Goal: Task Accomplishment & Management: Manage account settings

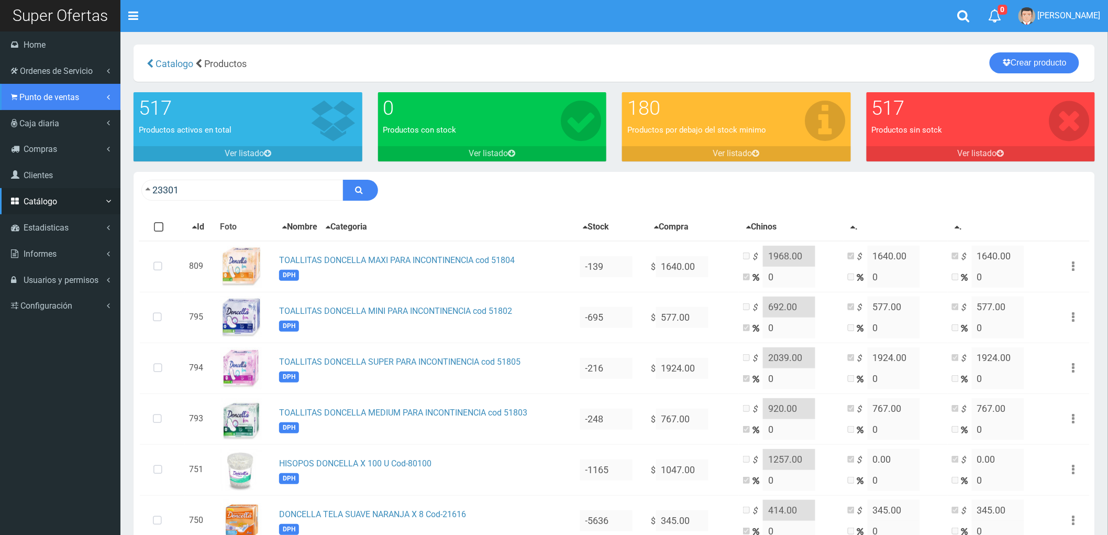
click at [50, 98] on span "Punto de ventas" at bounding box center [49, 97] width 60 height 10
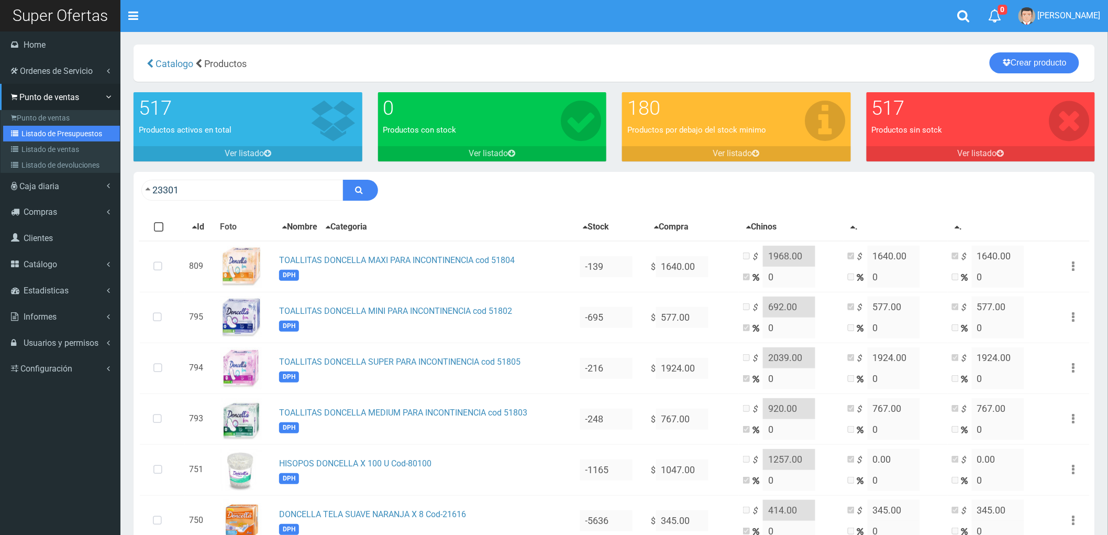
click at [40, 129] on link "Listado de Presupuestos" at bounding box center [61, 134] width 117 height 16
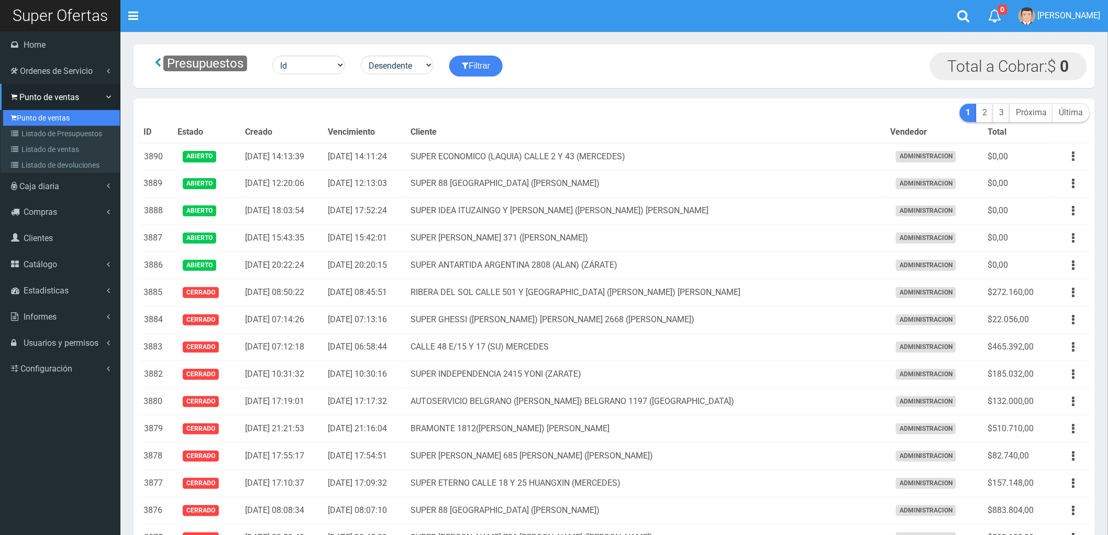
click at [43, 114] on link "Punto de ventas" at bounding box center [61, 118] width 117 height 16
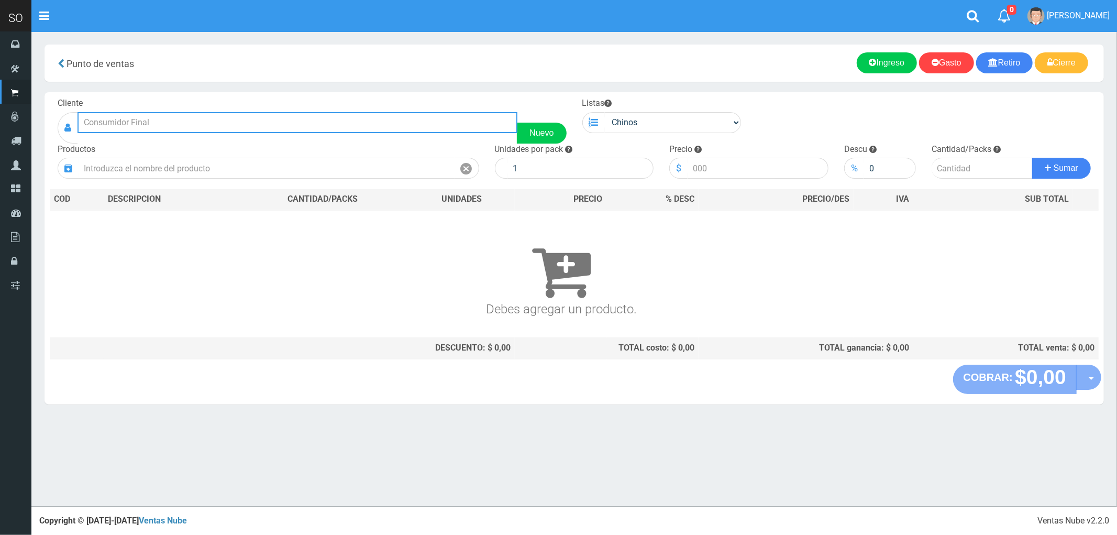
click at [122, 122] on input "text" at bounding box center [298, 122] width 440 height 21
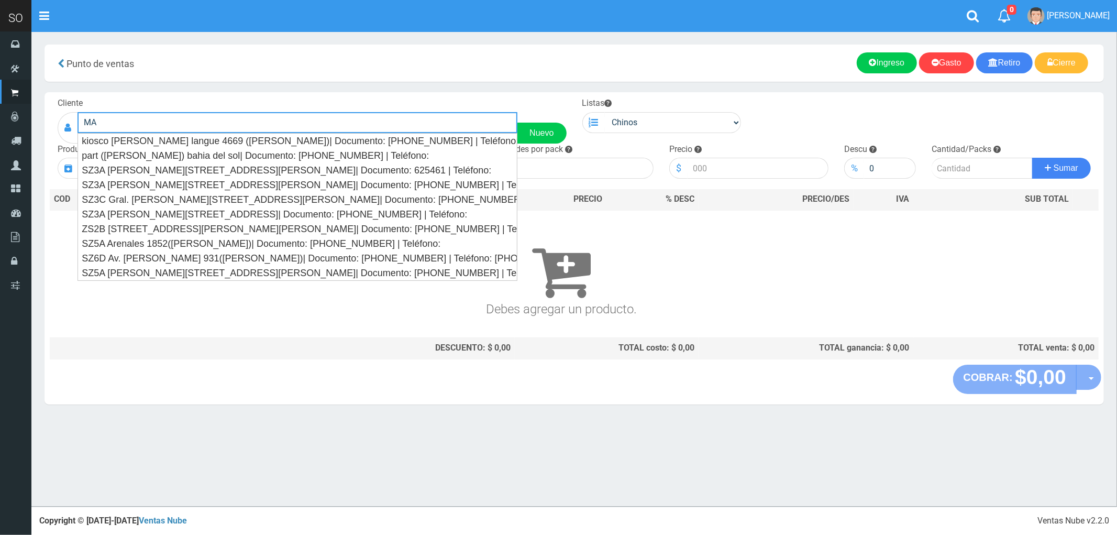
type input "M"
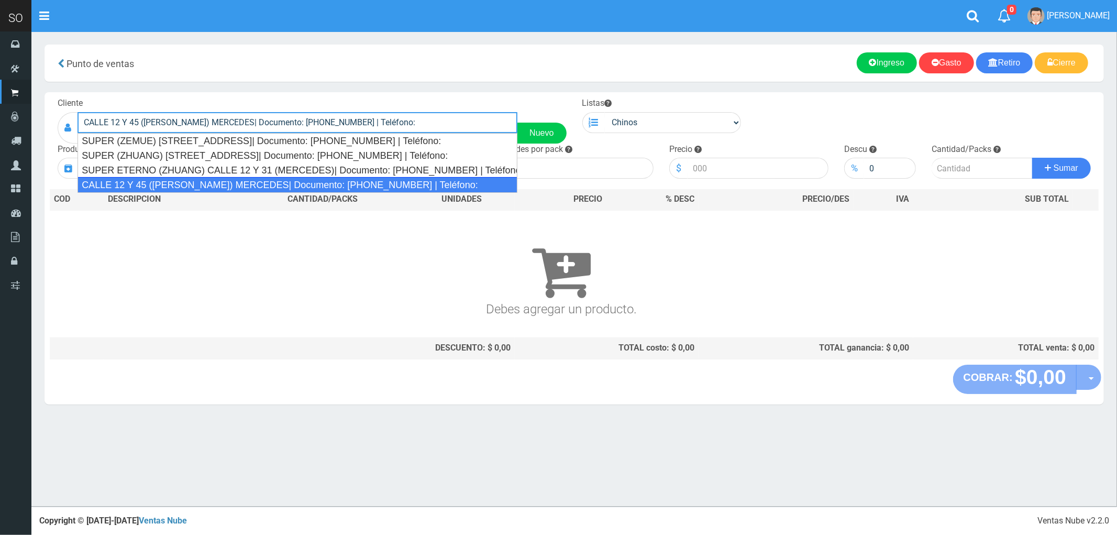
type input "CALLE 12 Y 45 ([PERSON_NAME]) MERCEDES| Documento: [PHONE_NUMBER] | Teléfono:"
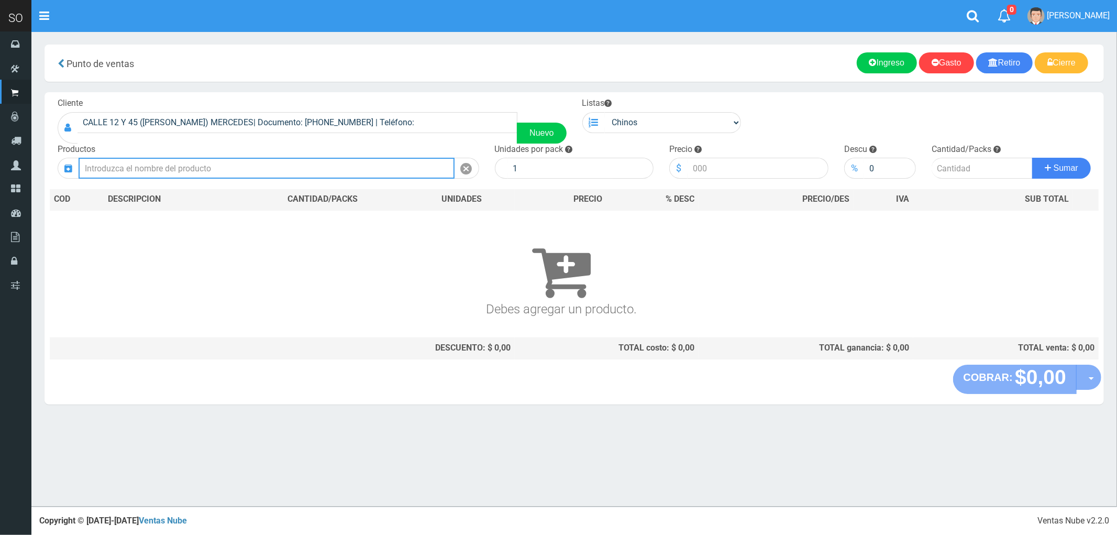
click at [160, 167] on input "text" at bounding box center [267, 168] width 376 height 21
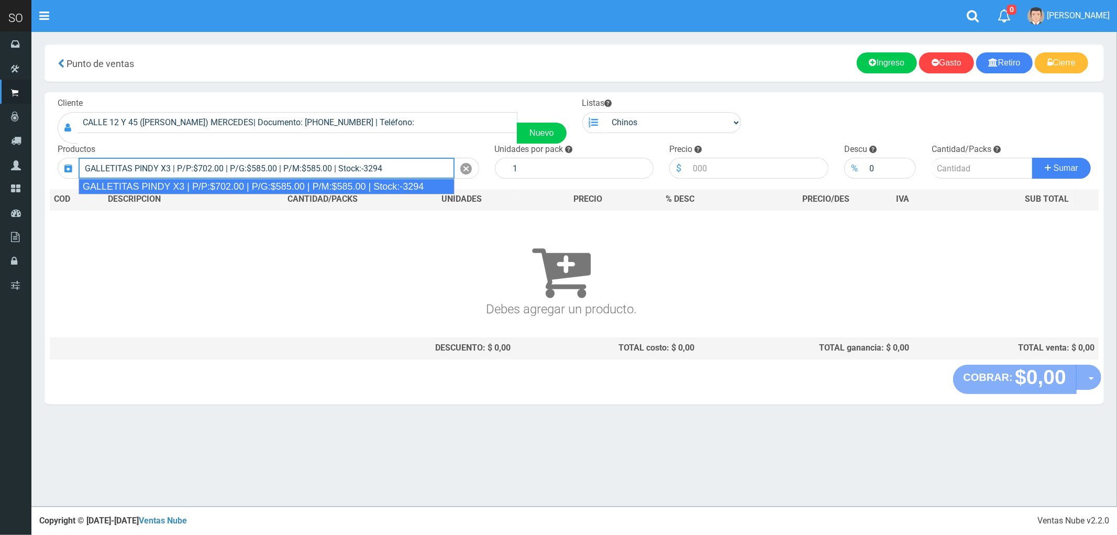
type input "GALLETITAS PINDY X3 | P/P:$702.00 | P/G:$585.00 | P/M:$585.00 | Stock:-3294"
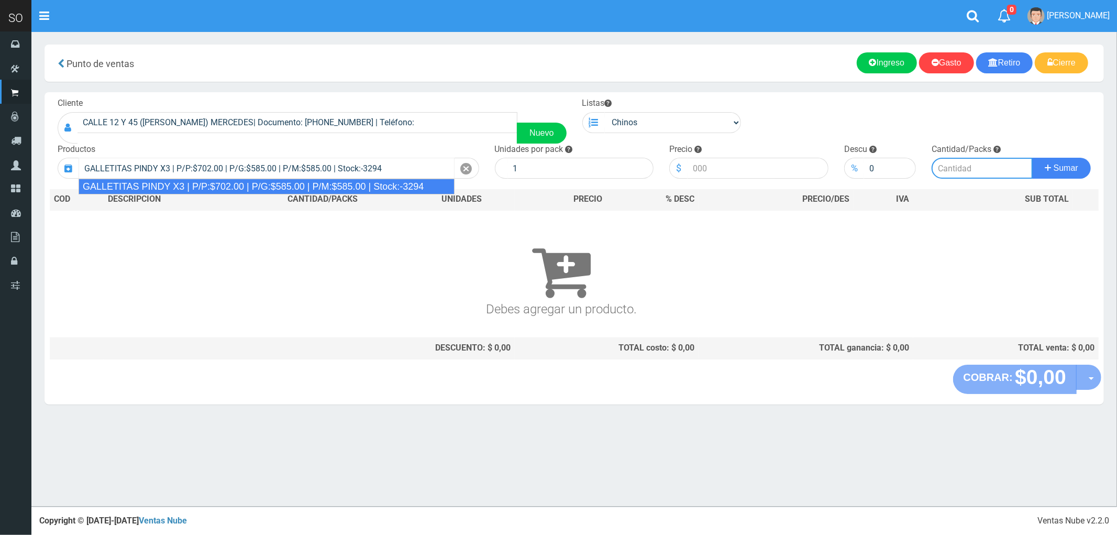
type input "12"
type input "702.00"
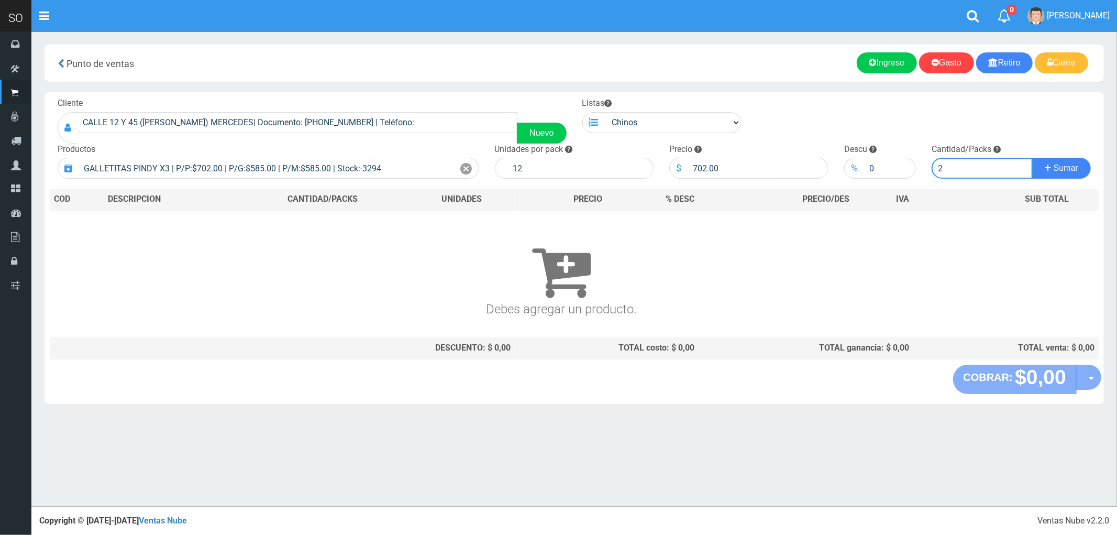
type input "2"
click at [1032, 158] on button "Sumar" at bounding box center [1061, 168] width 59 height 21
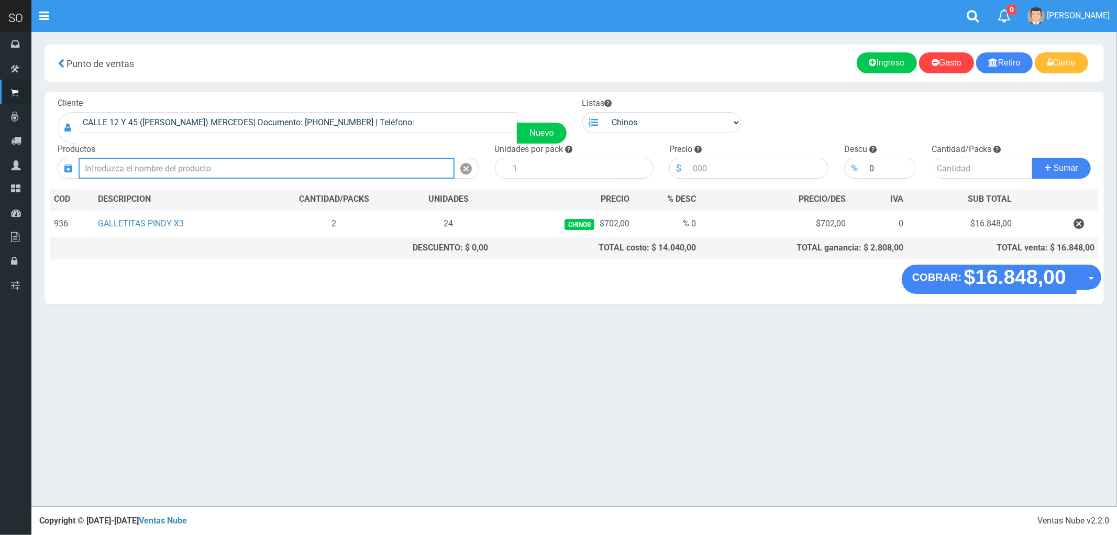
click at [137, 168] on input "text" at bounding box center [267, 168] width 376 height 21
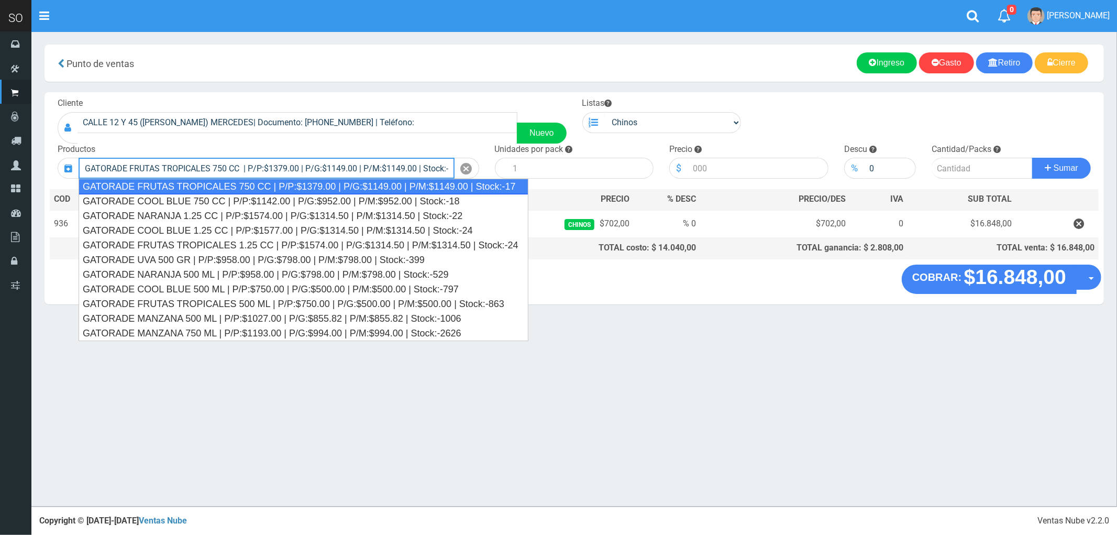
type input "GATORADE FRUTAS TROPICALES 750 CC | P/P:$1379.00 | P/G:$1149.00 | P/M:$1149.00 …"
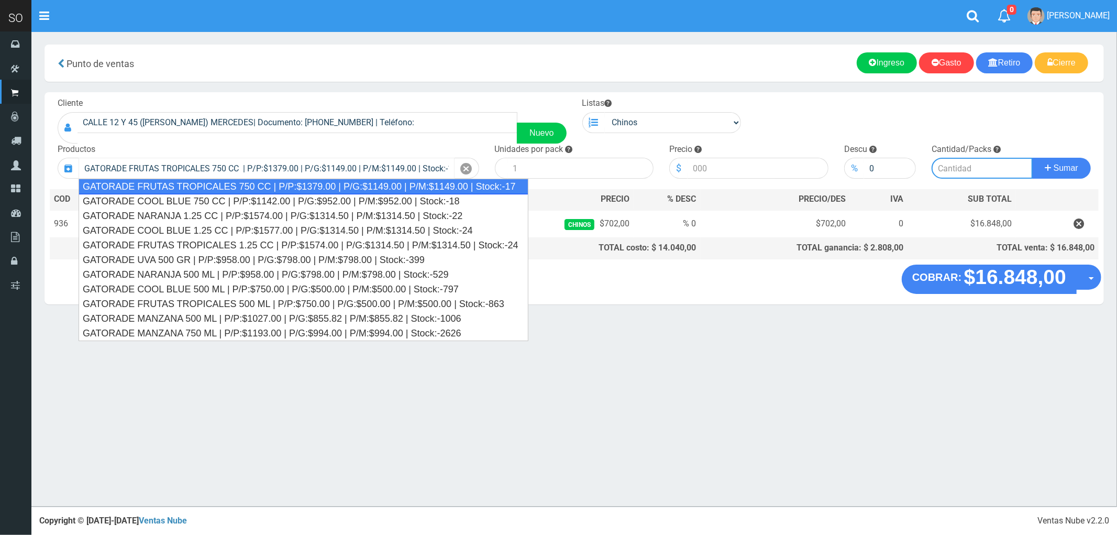
type input "6"
type input "1379.00"
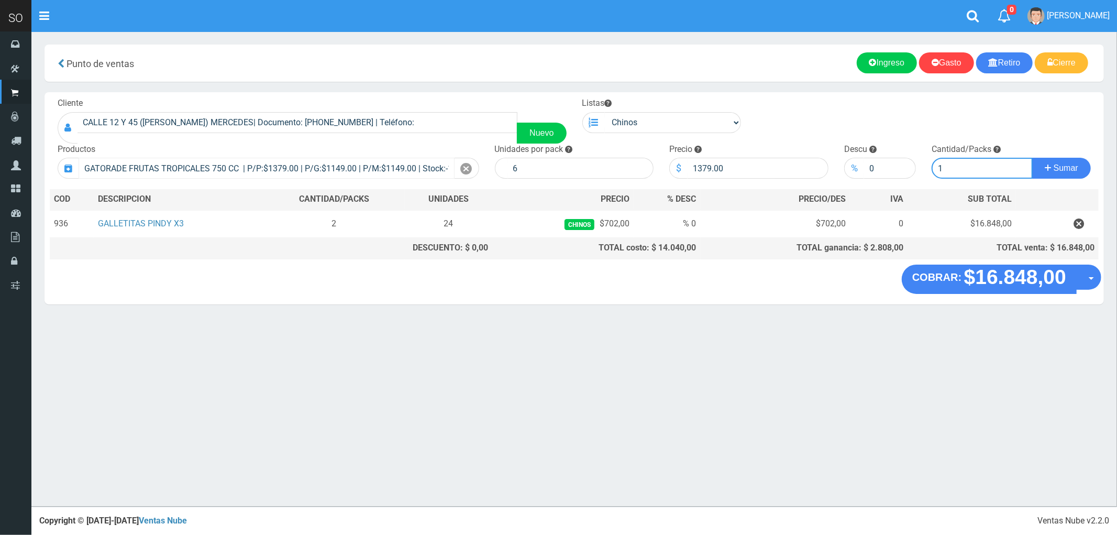
type input "1"
click at [1032, 158] on button "Sumar" at bounding box center [1061, 168] width 59 height 21
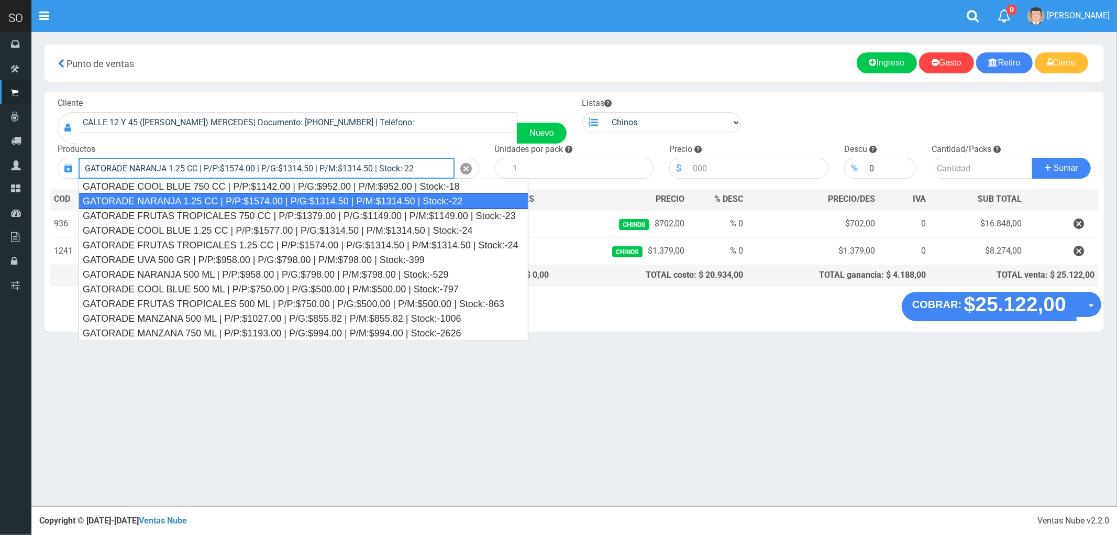
type input "GATORADE NARANJA 1.25 CC | P/P:$1574.00 | P/G:$1314.50 | P/M:$1314.50 | Stock:-…"
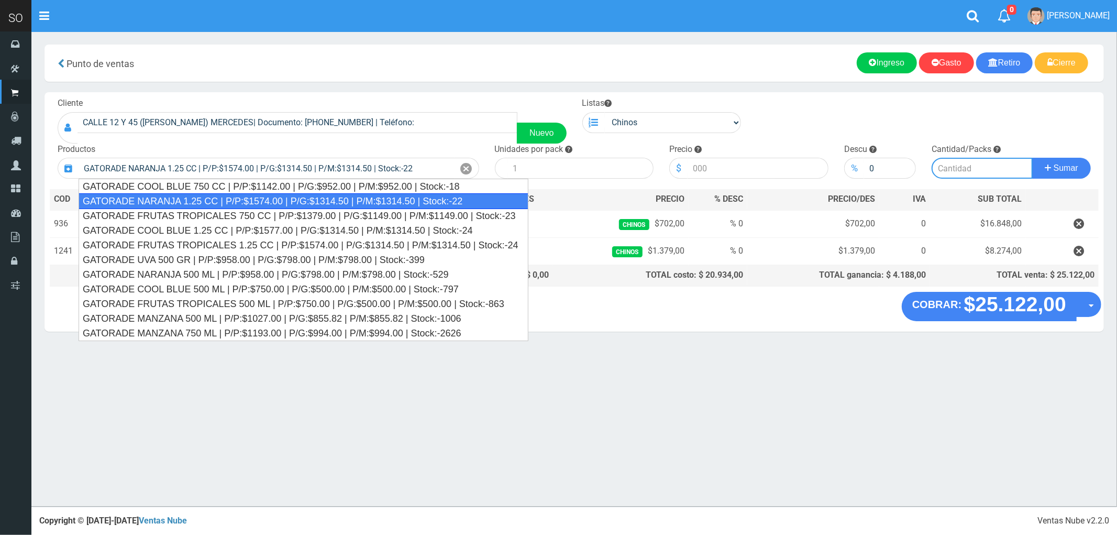
type input "6"
type input "1574.00"
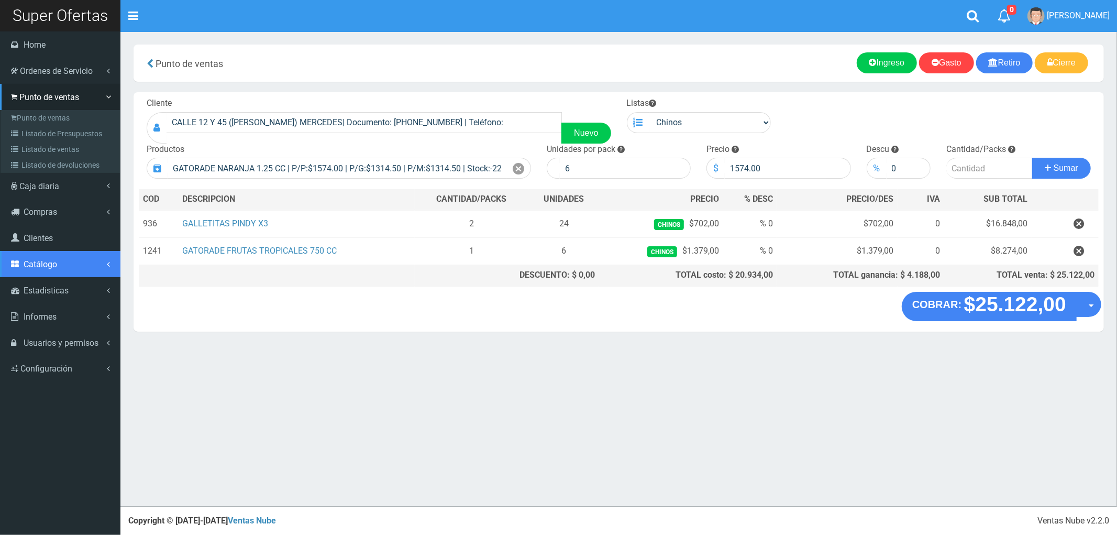
click at [35, 268] on span "Catálogo" at bounding box center [41, 264] width 34 height 10
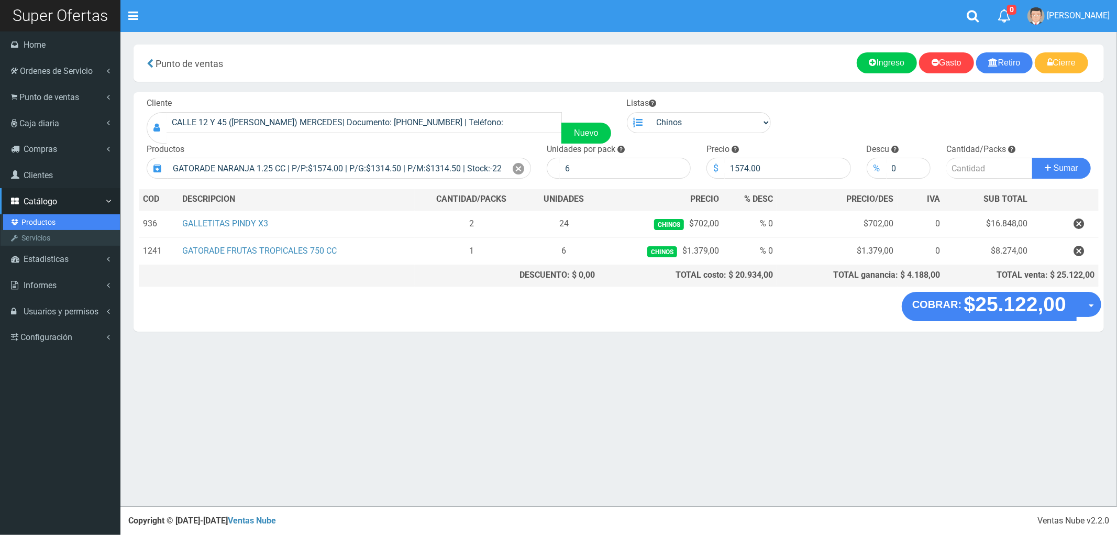
click at [50, 217] on link "Productos" at bounding box center [61, 222] width 117 height 16
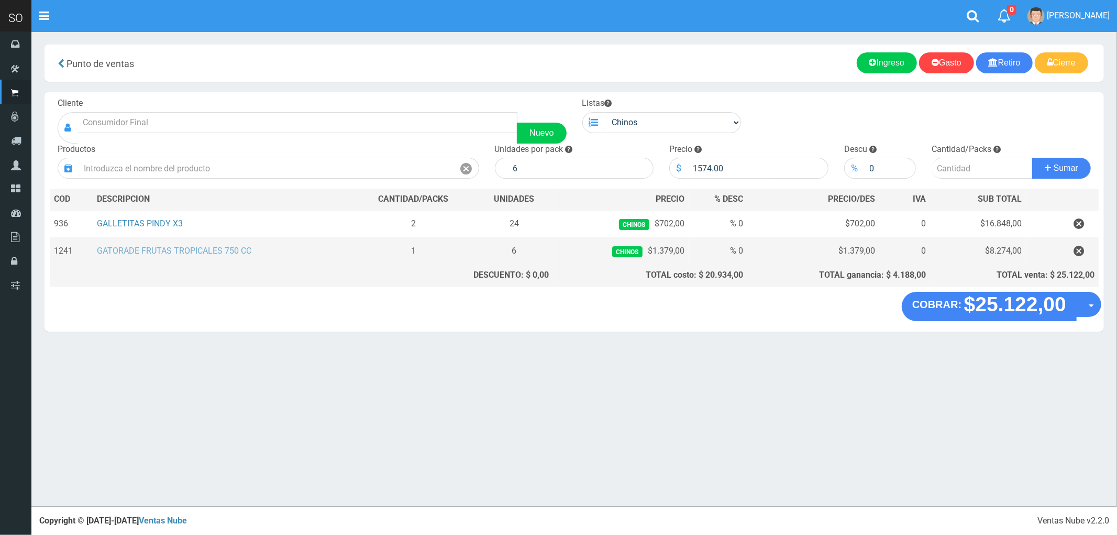
click at [170, 252] on link "GATORADE FRUTAS TROPICALES 750 CC" at bounding box center [174, 251] width 155 height 10
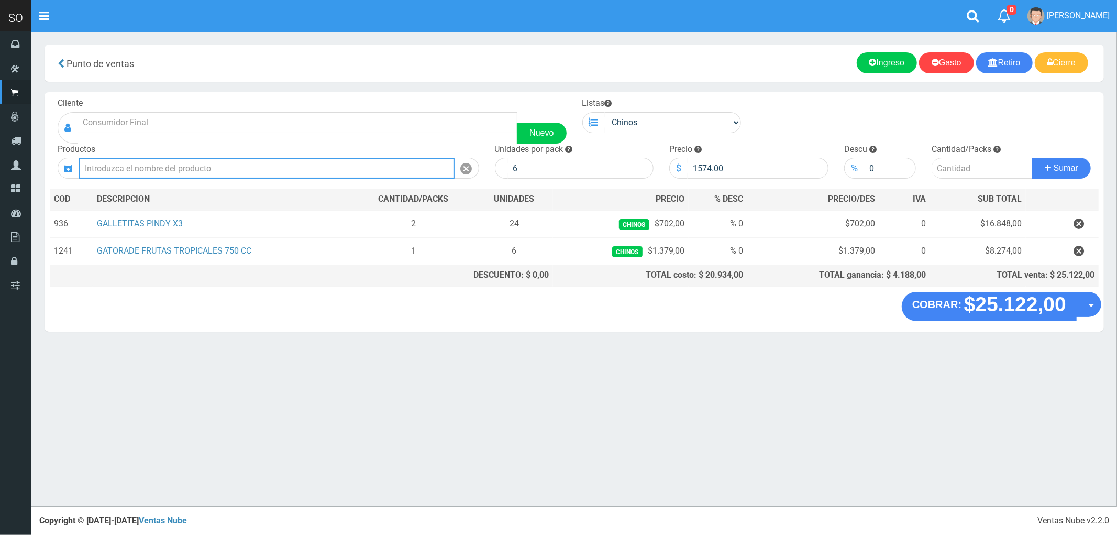
click at [112, 167] on input "text" at bounding box center [267, 168] width 376 height 21
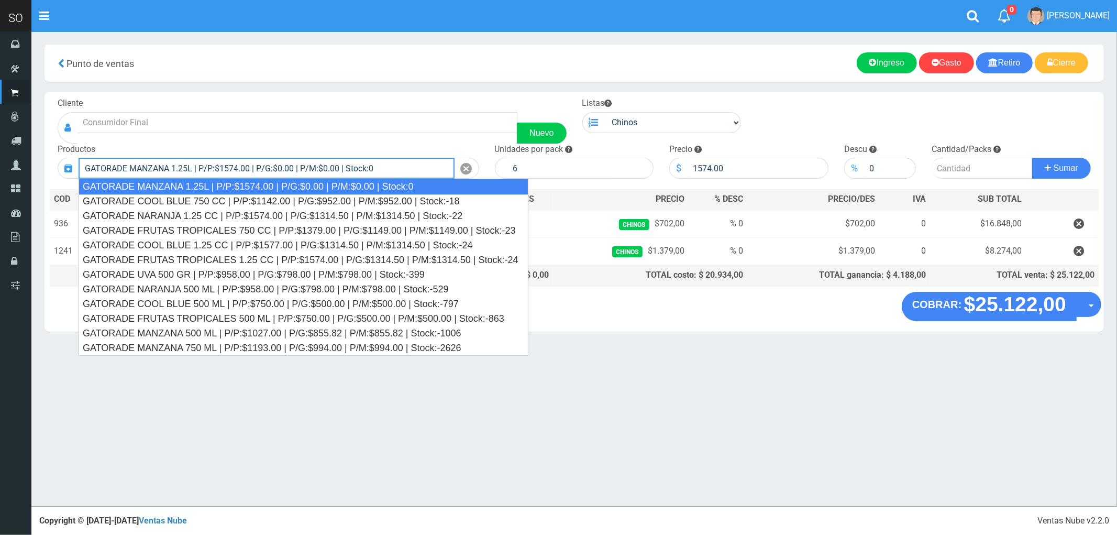
type input "GATORADE MANZANA 1.25L | P/P:$1574.00 | P/G:$0.00 | P/M:$0.00 | Stock:0"
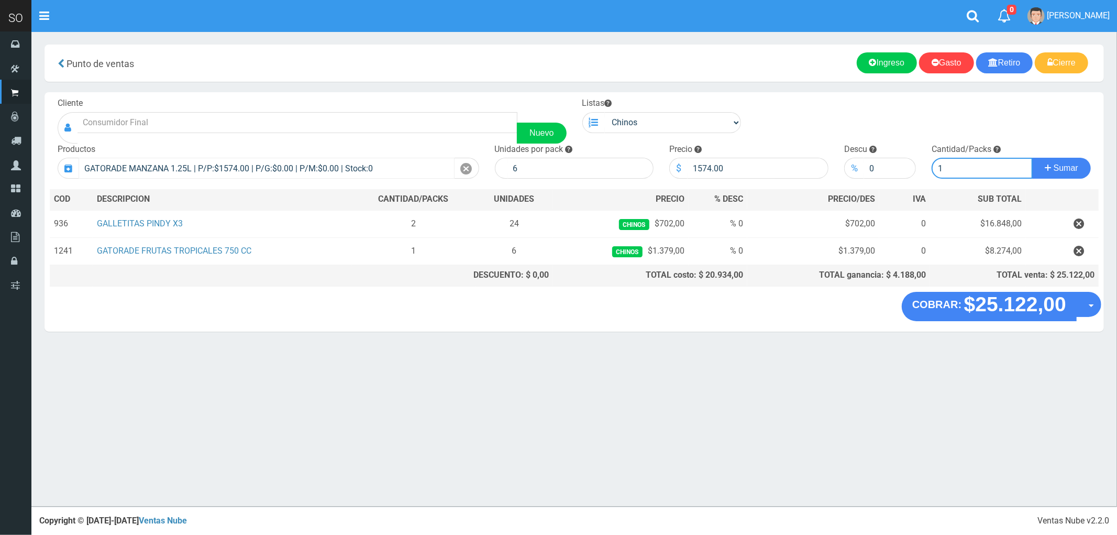
type input "1"
click at [1032, 158] on button "Sumar" at bounding box center [1061, 168] width 59 height 21
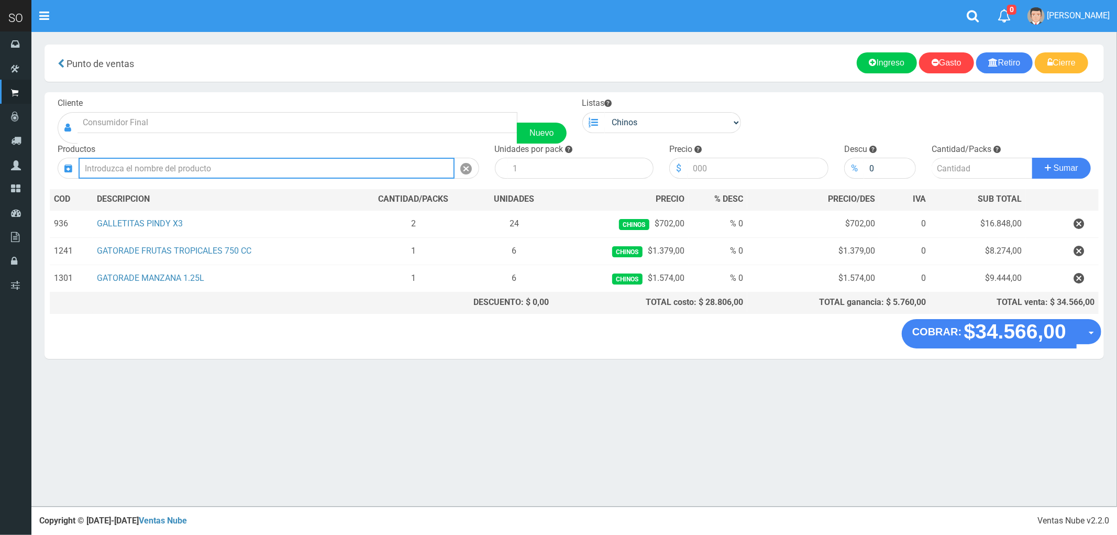
click at [125, 167] on input "text" at bounding box center [267, 168] width 376 height 21
type input "T"
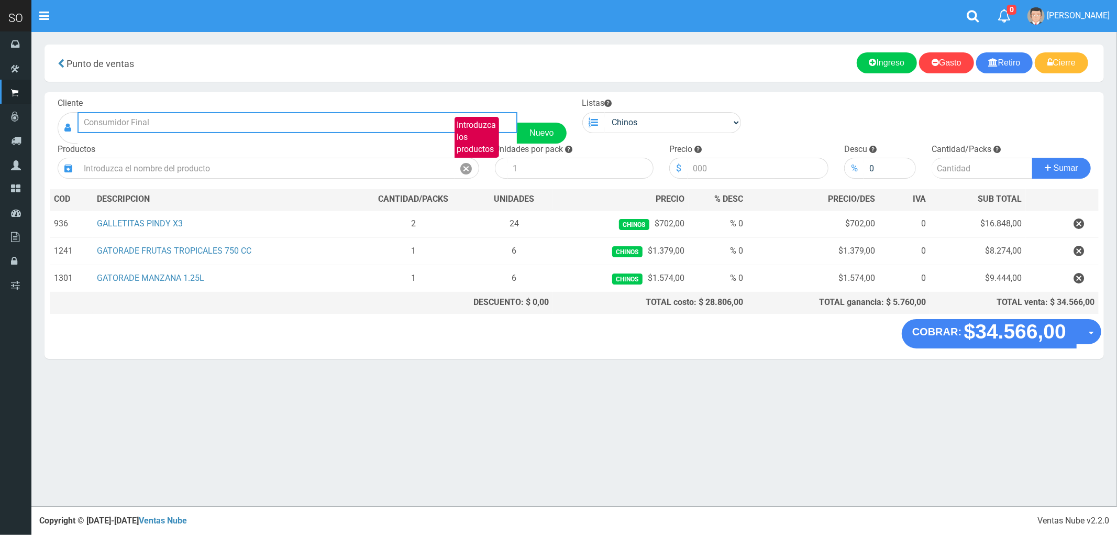
click at [143, 120] on input "text" at bounding box center [298, 122] width 440 height 21
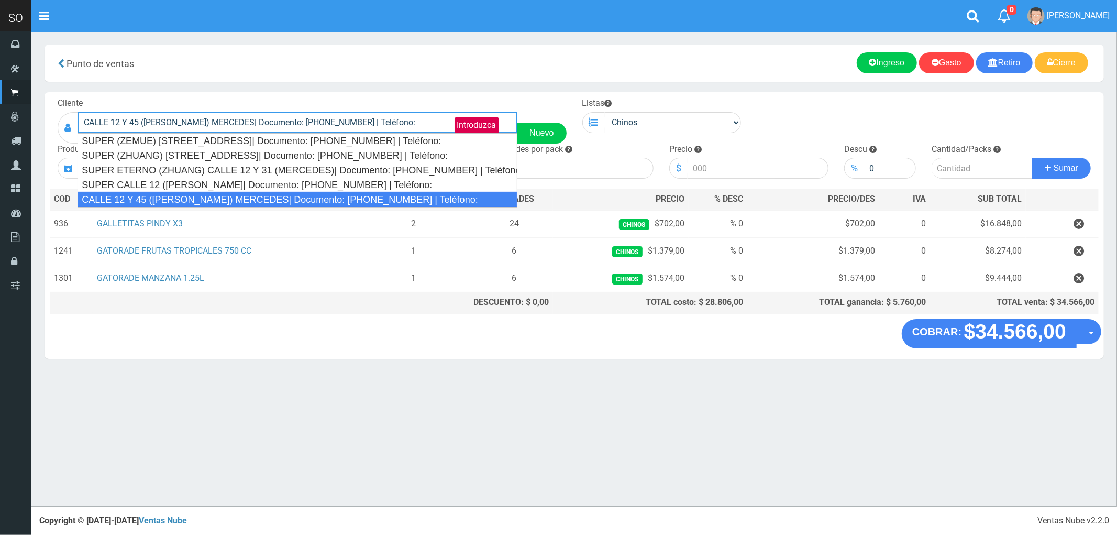
type input "CALLE 12 Y 45 (MARTIN) MERCEDES| Documento: 3541653468 | Teléfono:"
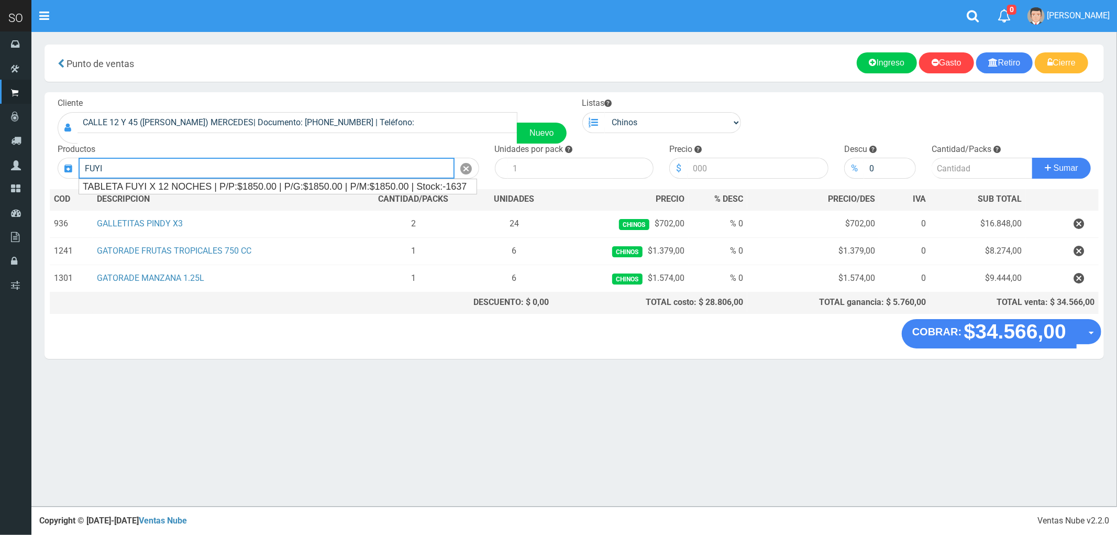
type input "FUYI"
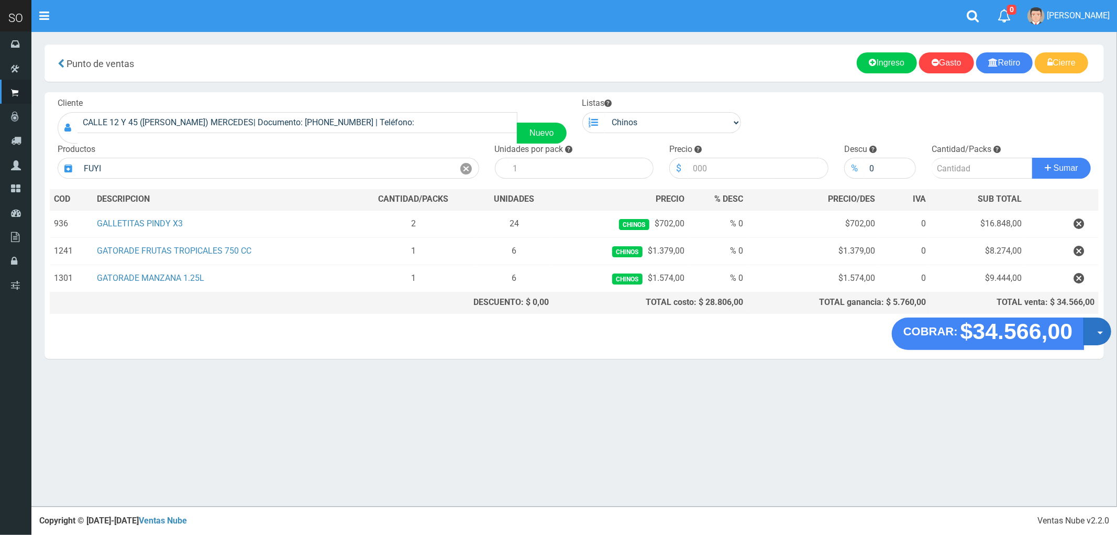
click at [1102, 335] on span "button" at bounding box center [1101, 333] width 6 height 3
click at [1067, 357] on link "Crear presupuesto" at bounding box center [1064, 359] width 94 height 24
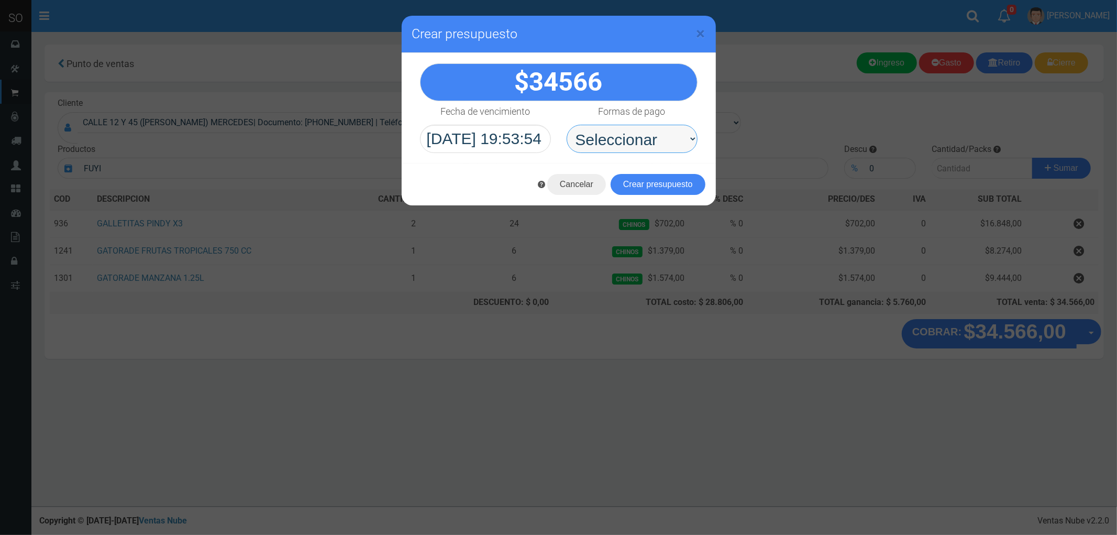
click at [591, 135] on select "Seleccionar Efectivo Tarjeta de Crédito Depósito Débito" at bounding box center [632, 139] width 131 height 28
select select "Efectivo"
click at [567, 125] on select "Seleccionar Efectivo Tarjeta de Crédito Depósito Débito" at bounding box center [632, 139] width 131 height 28
click at [677, 182] on button "Crear presupuesto" at bounding box center [658, 184] width 95 height 21
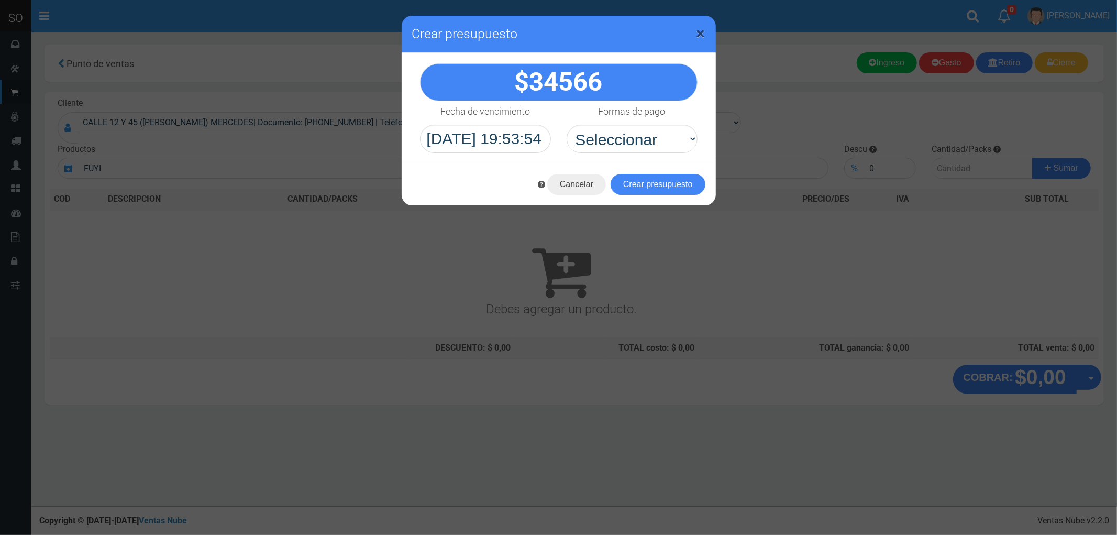
click at [702, 29] on span "×" at bounding box center [701, 34] width 9 height 20
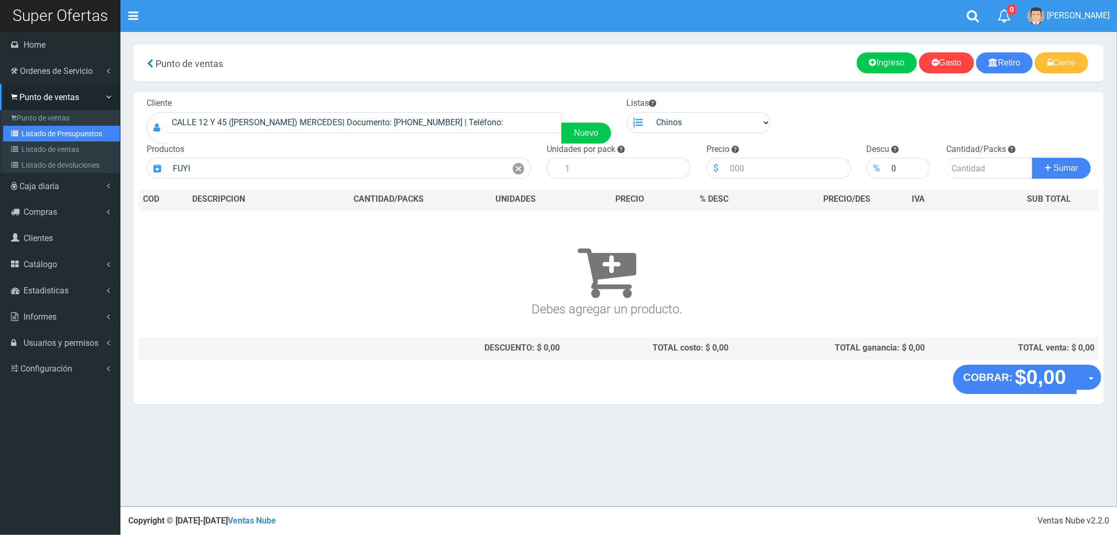
click at [45, 131] on link "Listado de Presupuestos" at bounding box center [61, 134] width 117 height 16
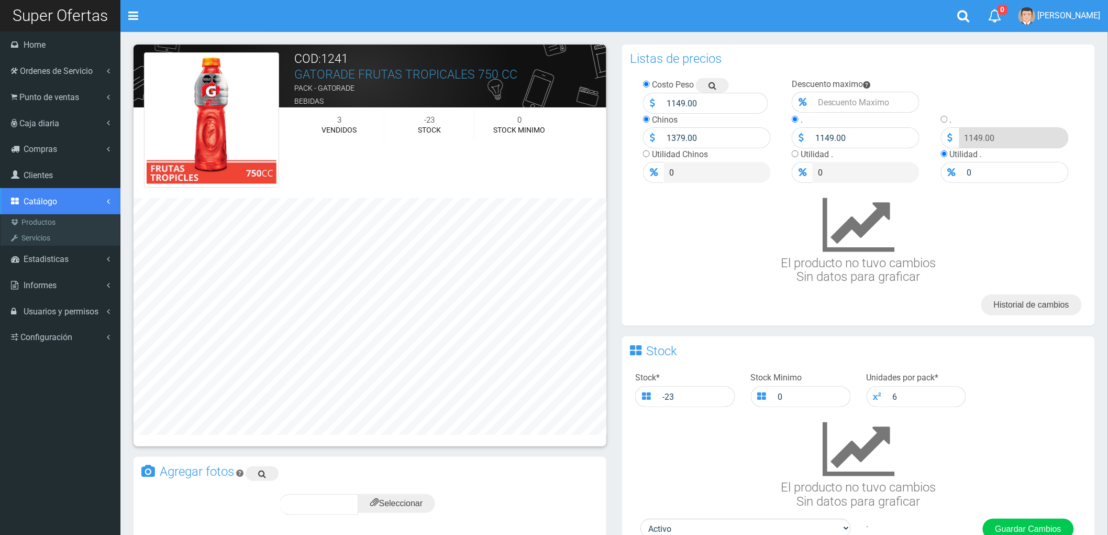
click at [35, 198] on span "Catálogo" at bounding box center [41, 201] width 34 height 10
click at [33, 203] on span "Catálogo" at bounding box center [41, 201] width 34 height 10
click at [37, 222] on link "Productos" at bounding box center [61, 222] width 117 height 16
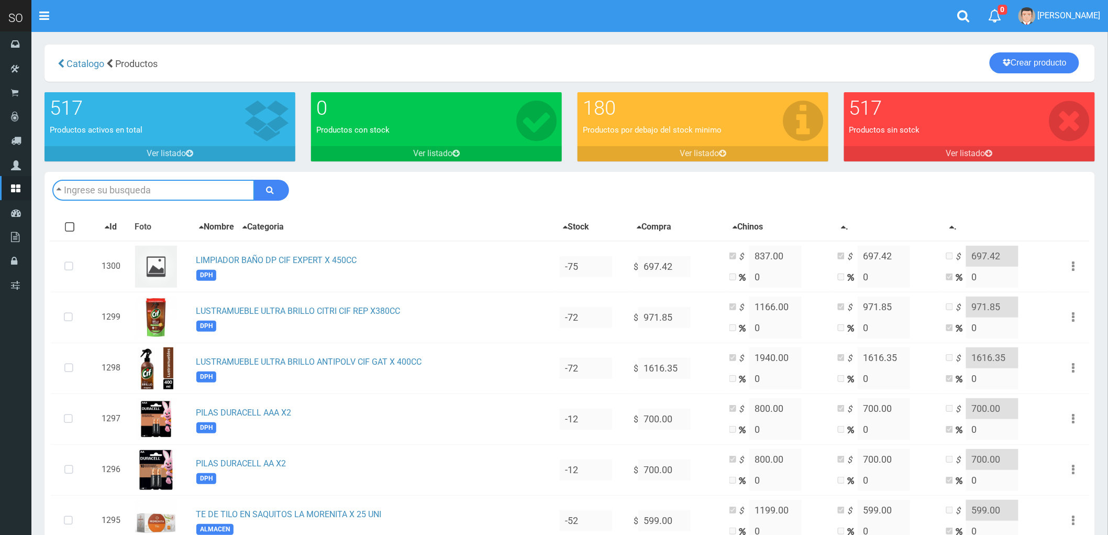
click at [144, 183] on input "text" at bounding box center [153, 190] width 202 height 21
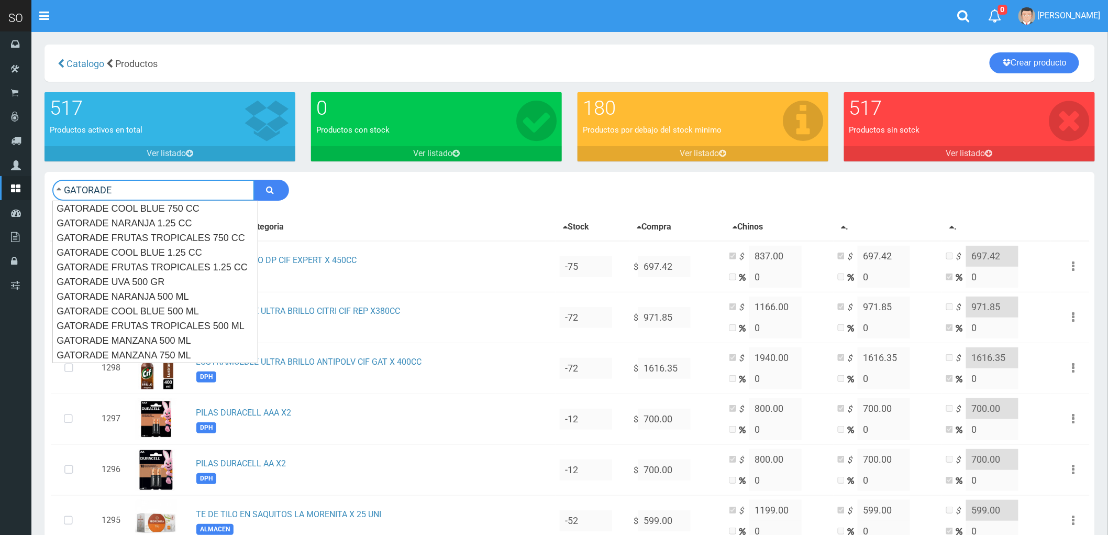
type input "GATORADE"
click at [254, 180] on button "submit" at bounding box center [271, 190] width 35 height 21
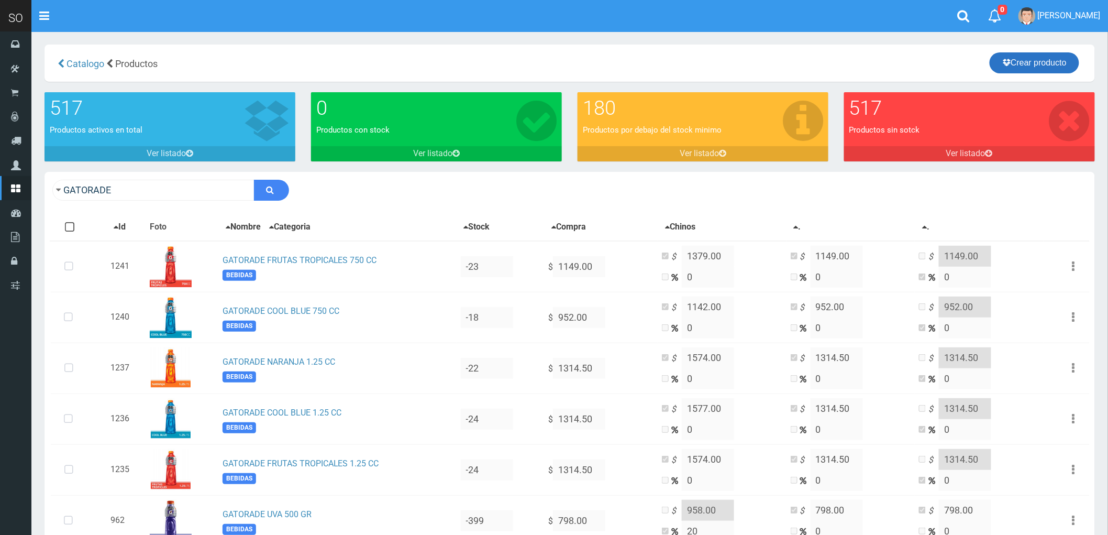
click at [1036, 62] on link "Crear producto" at bounding box center [1035, 62] width 90 height 21
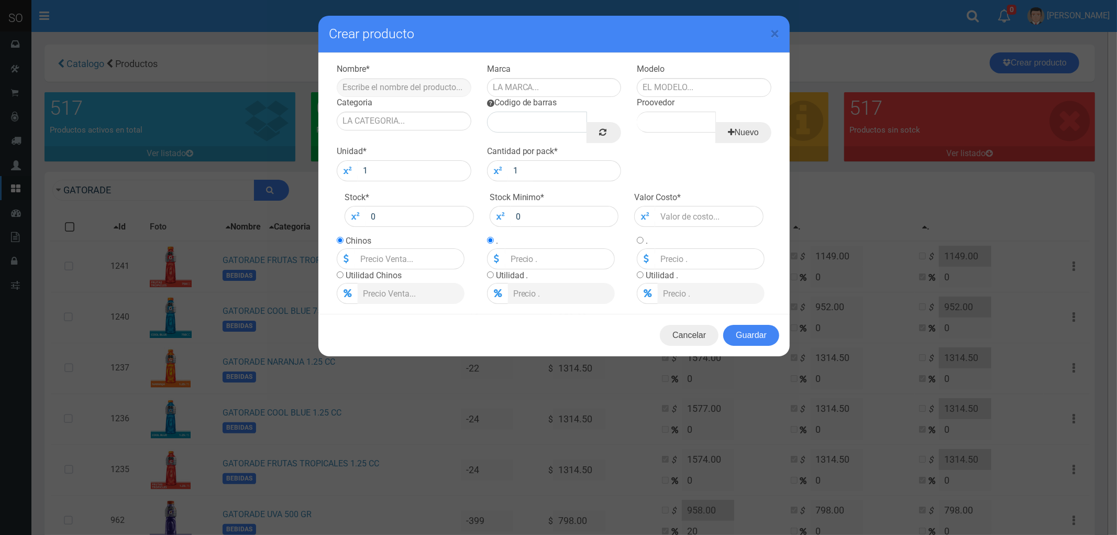
click at [385, 80] on div "Nombre *" at bounding box center [404, 80] width 150 height 34
click at [391, 85] on input "text" at bounding box center [404, 87] width 135 height 19
type input "g"
type input "GATORADE MANZANA 1.25L"
type input "GAORADE"
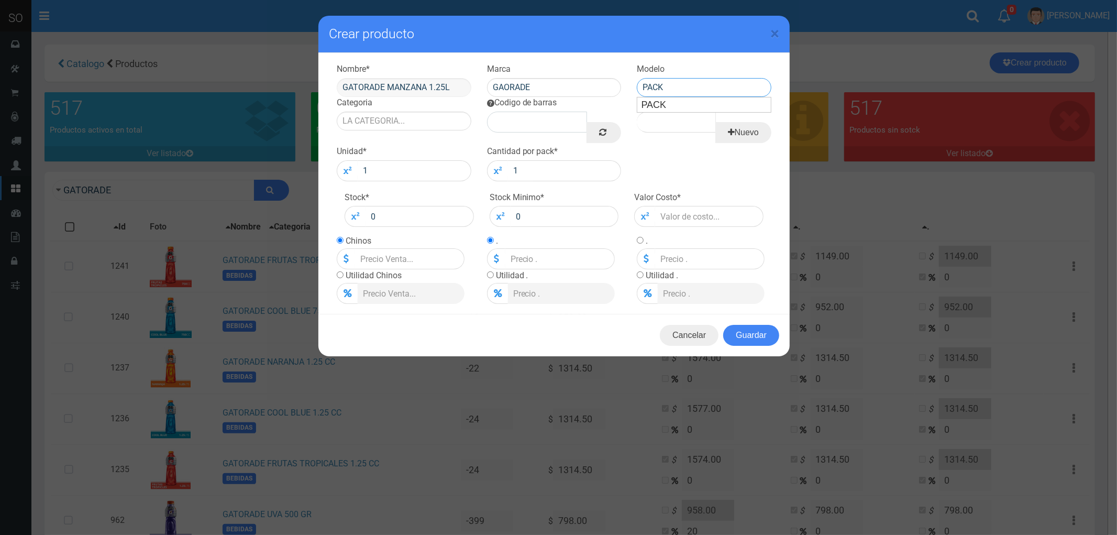
type input "PACK"
type input "BEBIDAS"
click at [598, 134] on link at bounding box center [604, 132] width 35 height 21
click at [689, 119] on input "Proovedor" at bounding box center [676, 122] width 79 height 21
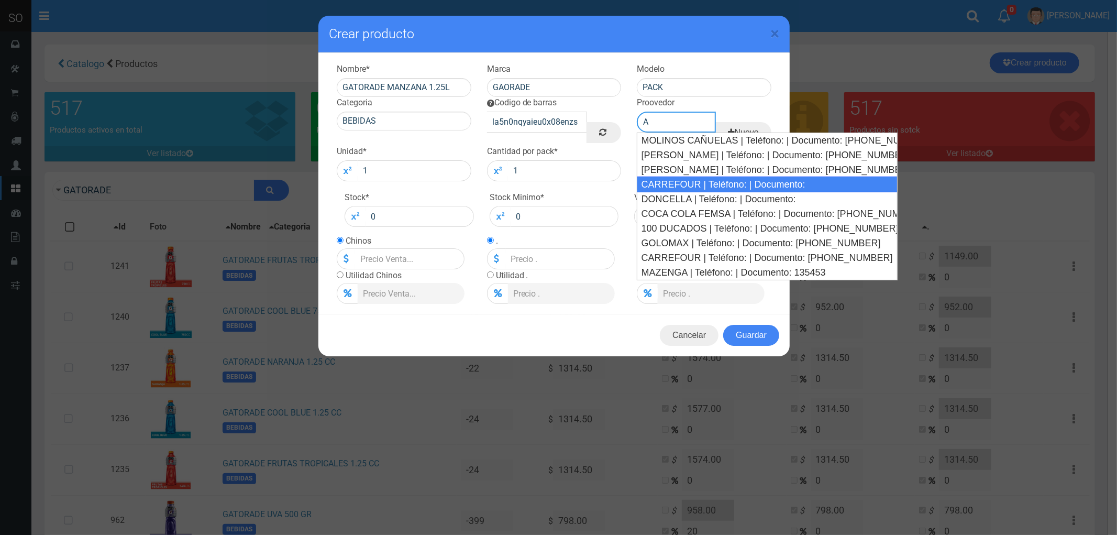
click at [688, 186] on div "CARREFOUR | Teléfono: | Documento:" at bounding box center [767, 185] width 260 height 16
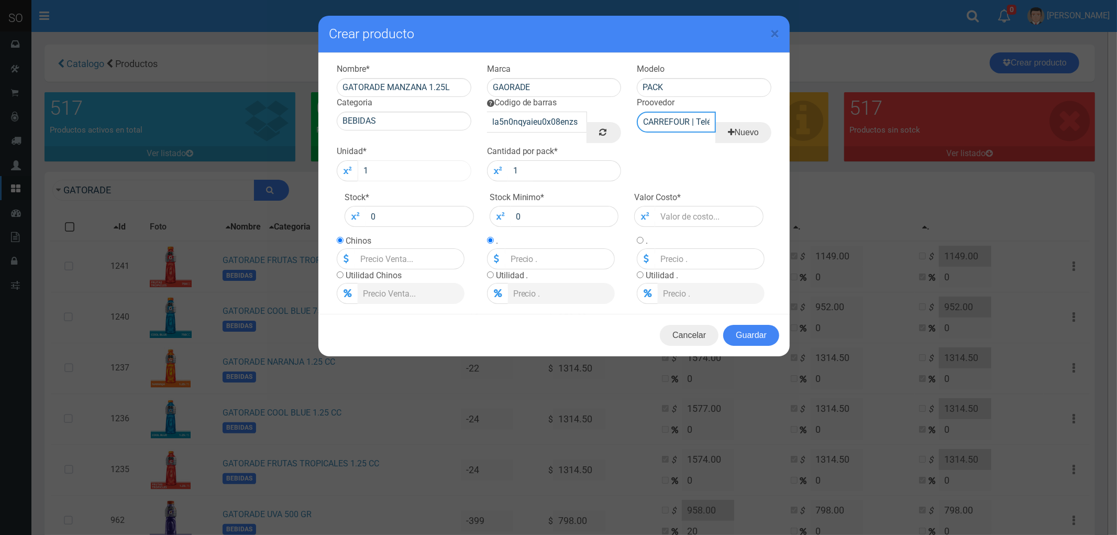
type input "CARREFOUR | Teléfono: | Documento:"
drag, startPoint x: 376, startPoint y: 171, endPoint x: 353, endPoint y: 173, distance: 23.1
click at [353, 173] on div "1" at bounding box center [404, 170] width 135 height 21
type input "6"
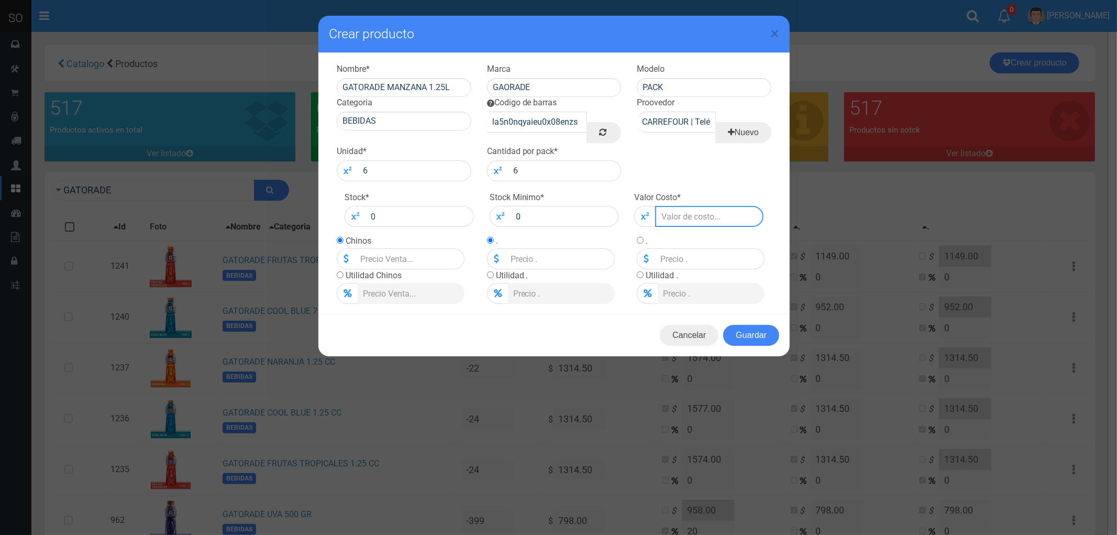
click at [685, 218] on input "number" at bounding box center [709, 216] width 108 height 21
type input "1"
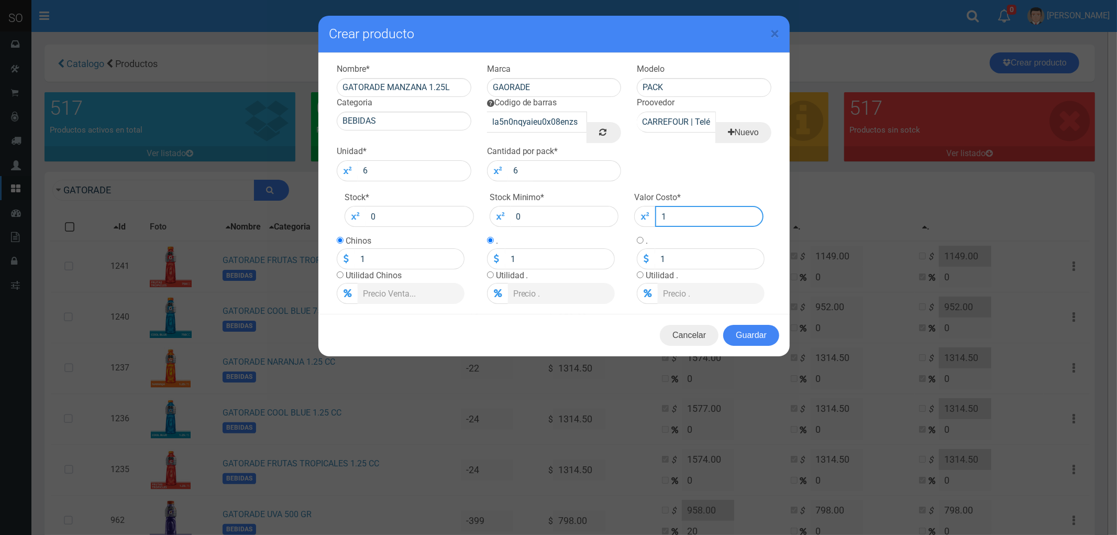
type input "13"
type input "130"
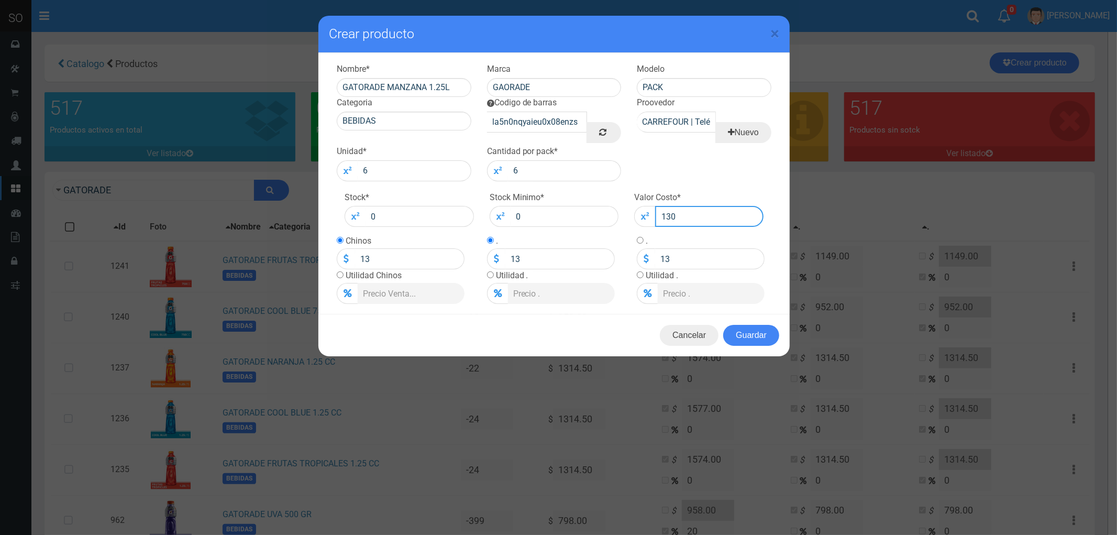
type input "130"
type input "1300"
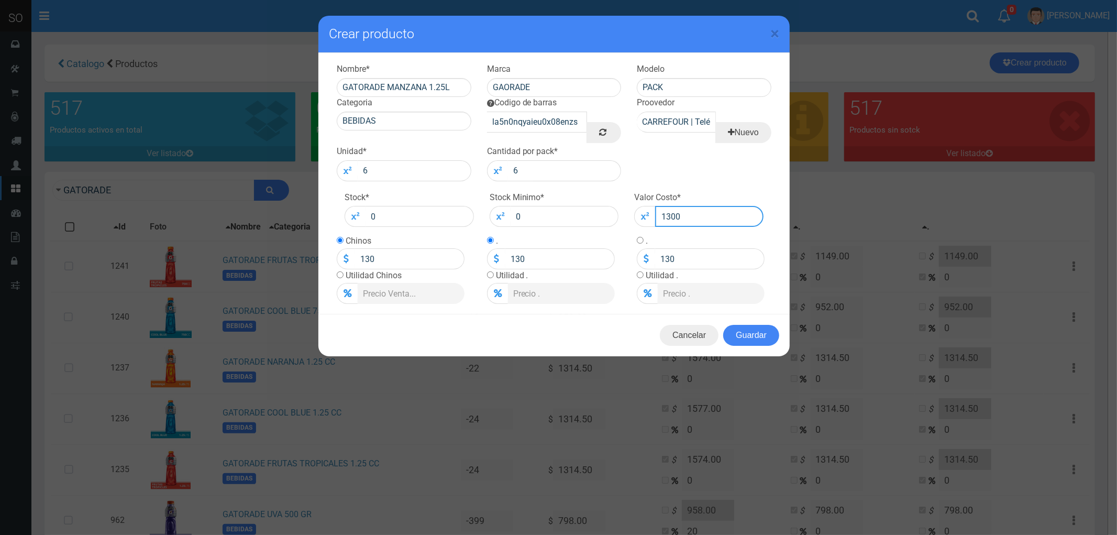
type input "1300"
drag, startPoint x: 339, startPoint y: 276, endPoint x: 351, endPoint y: 275, distance: 11.5
click at [346, 276] on td "Utilidad Chinos" at bounding box center [401, 286] width 128 height 35
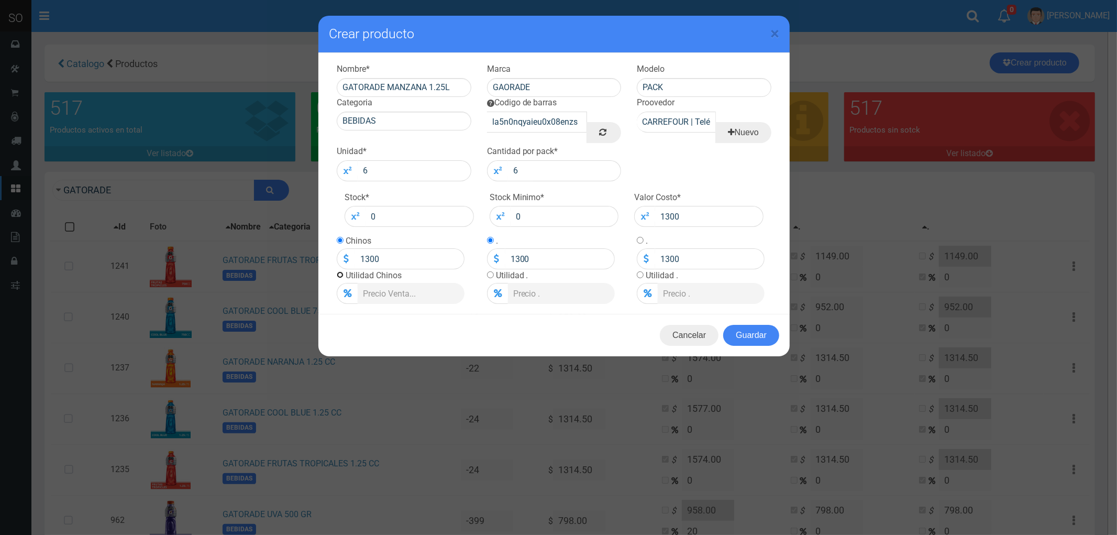
click at [342, 277] on input "radio" at bounding box center [340, 274] width 7 height 7
radio input "true"
click at [399, 295] on input "Lista de precios" at bounding box center [412, 293] width 108 height 21
type input "2"
type input "1326"
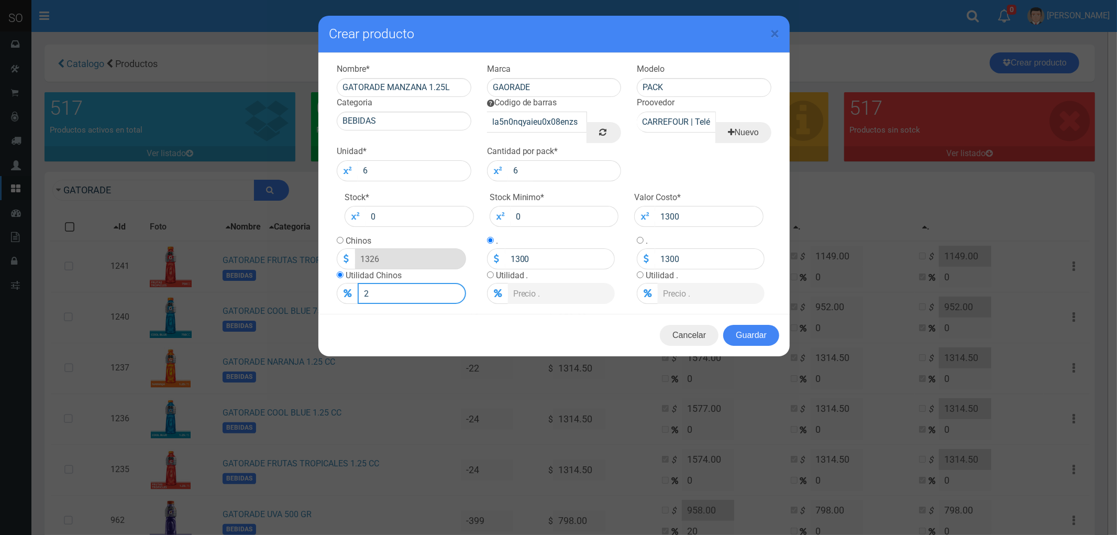
type input "20"
type input "1560"
type input "20"
drag, startPoint x: 671, startPoint y: 215, endPoint x: 713, endPoint y: 216, distance: 41.4
click at [713, 216] on input "1300" at bounding box center [709, 216] width 108 height 21
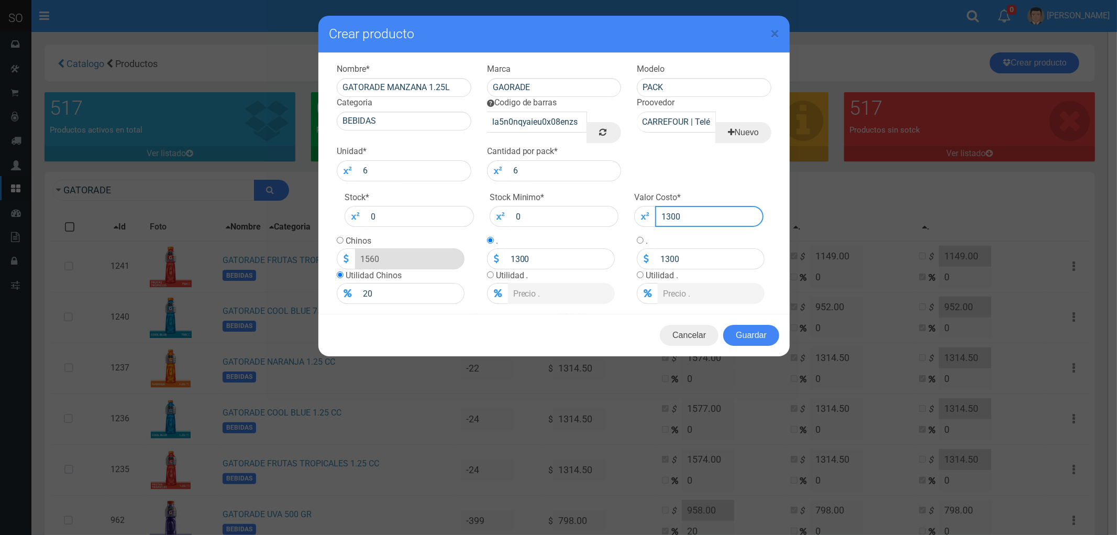
type input "131"
type input "157.2"
type input "131"
type input "1310"
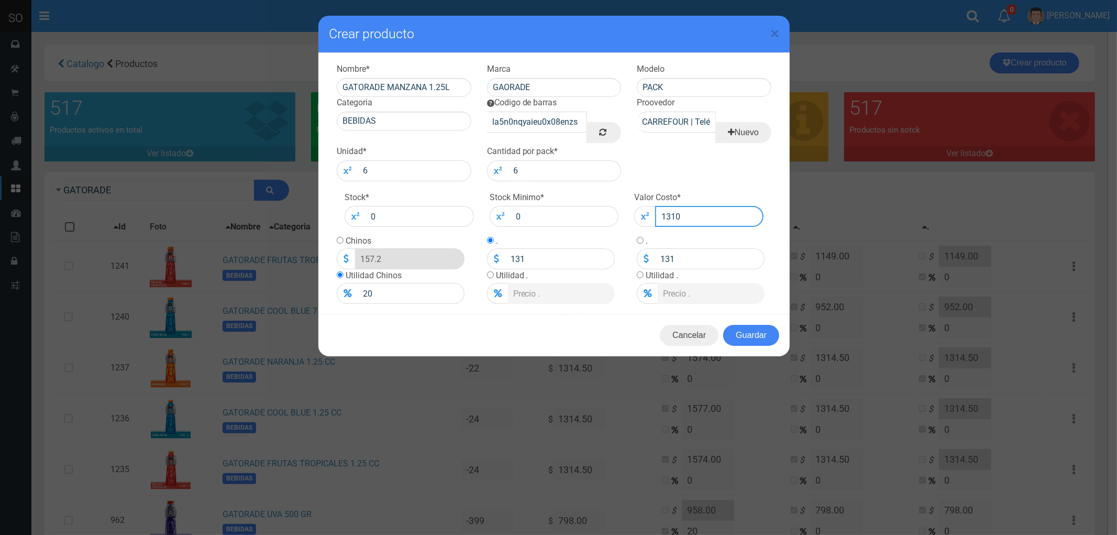
type input "1572"
type input "1310"
type input "131"
type input "157.2"
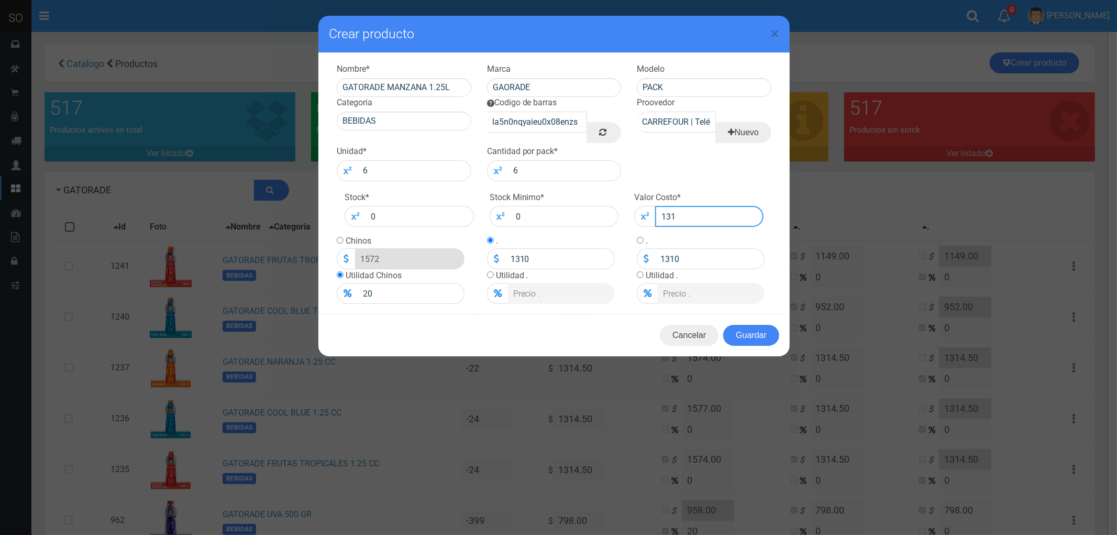
type input "131"
type input "1311"
type input "1573.2"
type input "1311"
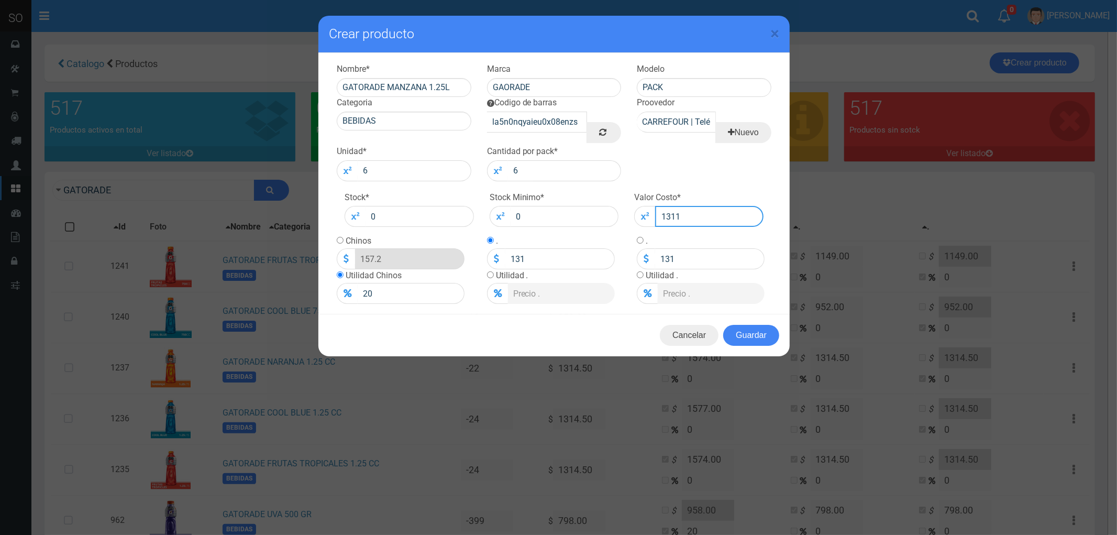
type input "1311"
type input "131"
type input "157.2"
type input "131"
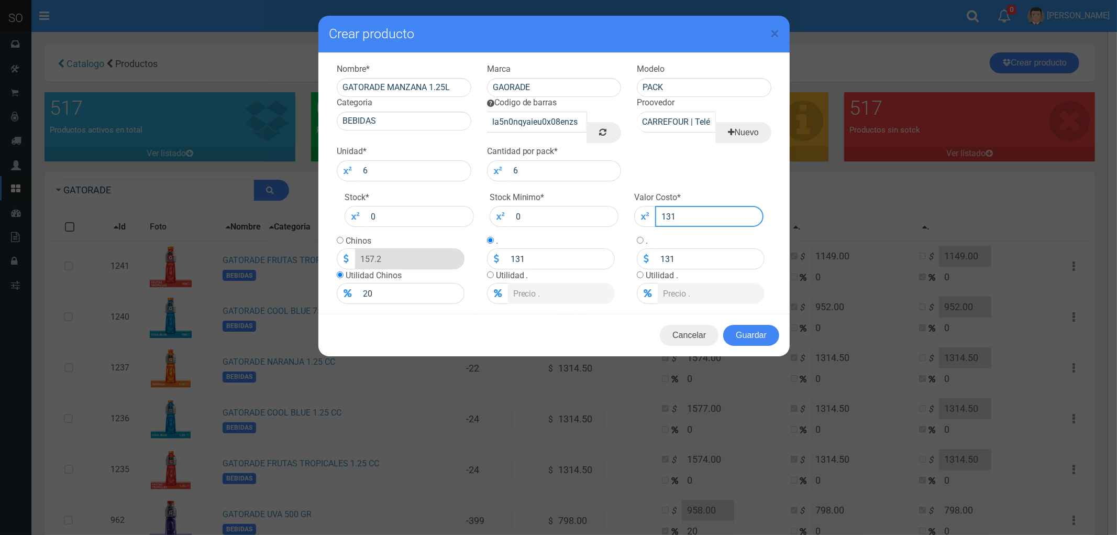
type input "1314"
type input "1576.8"
type input "1314"
type input "131"
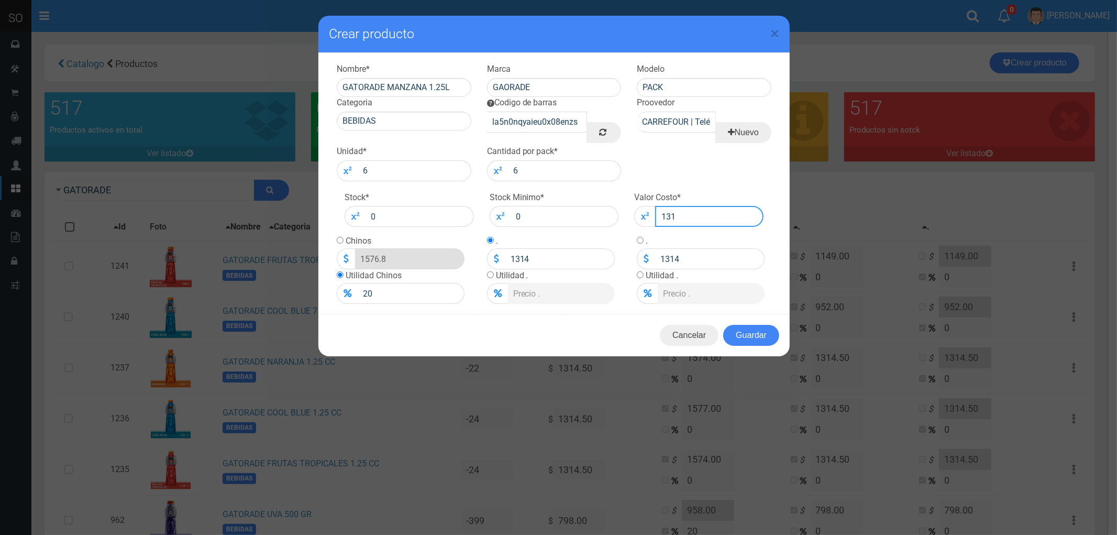
type input "157.2"
type input "131"
type input "1310"
type input "1572"
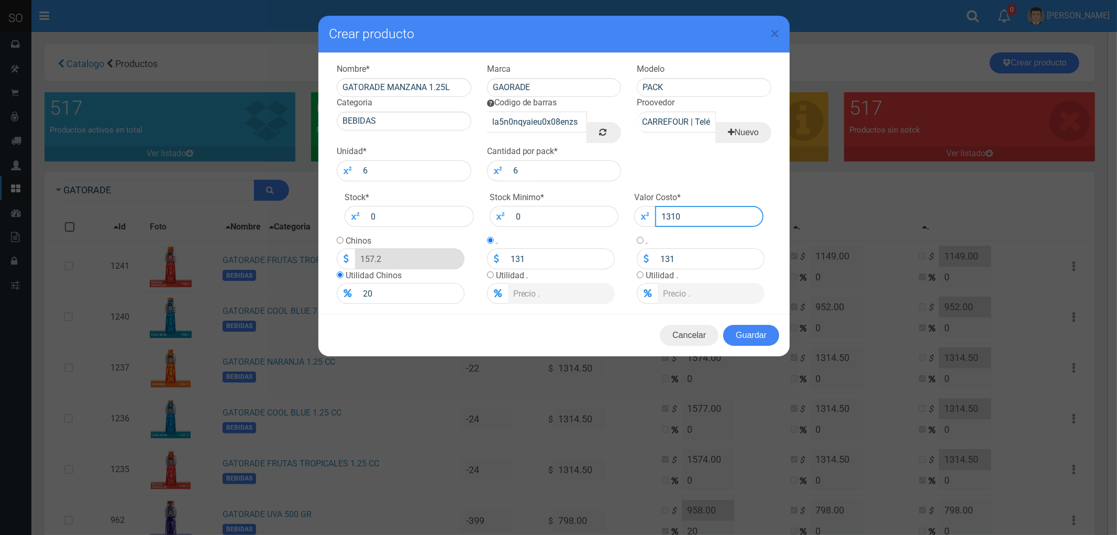
type input "1310"
type input "131"
type input "157.2"
type input "131"
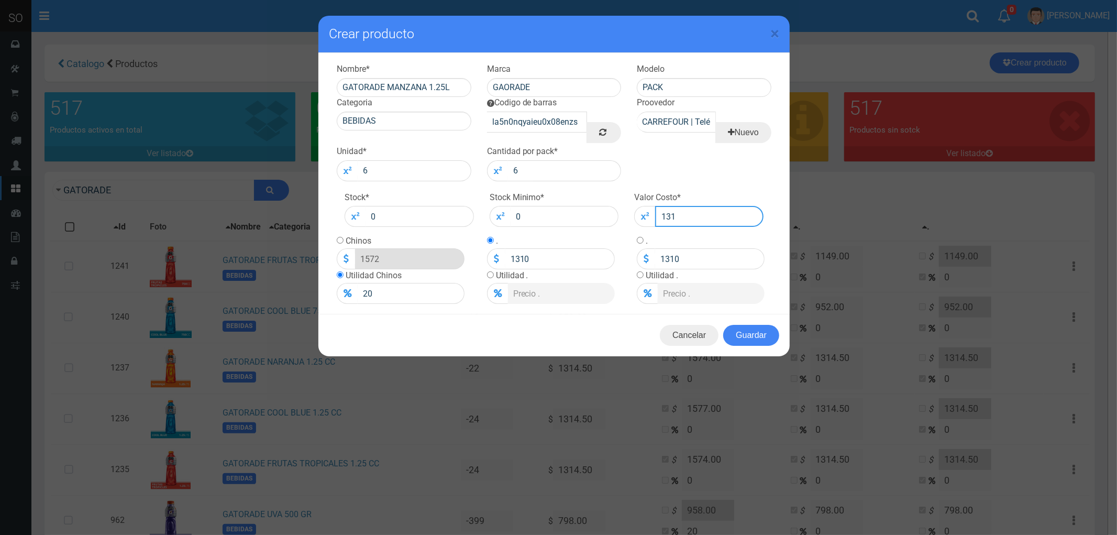
type input "131"
type input "1311"
type input "1573.2"
type input "1311"
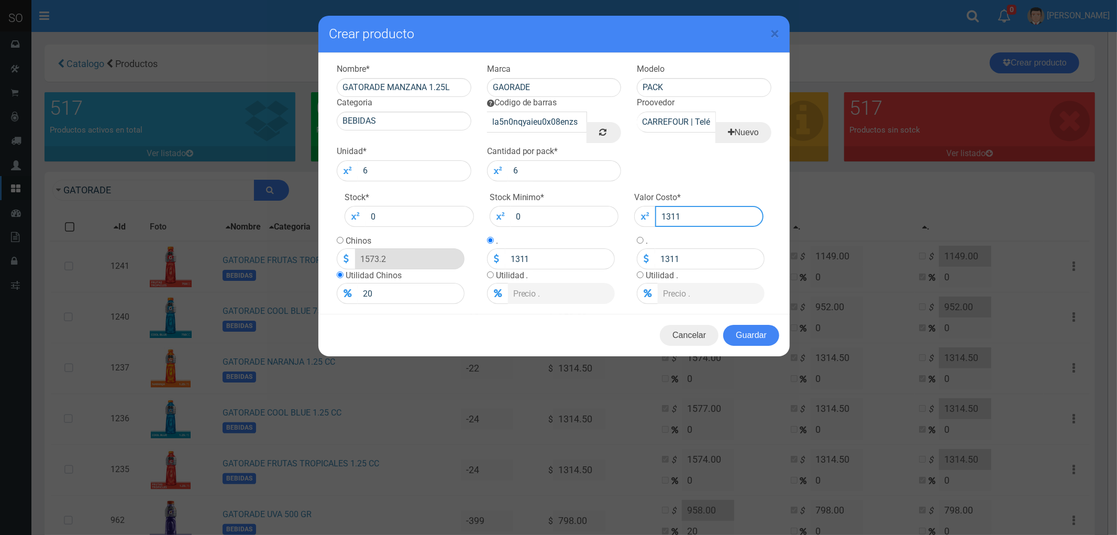
type input "131"
type input "157.2"
type input "131"
type input "1312"
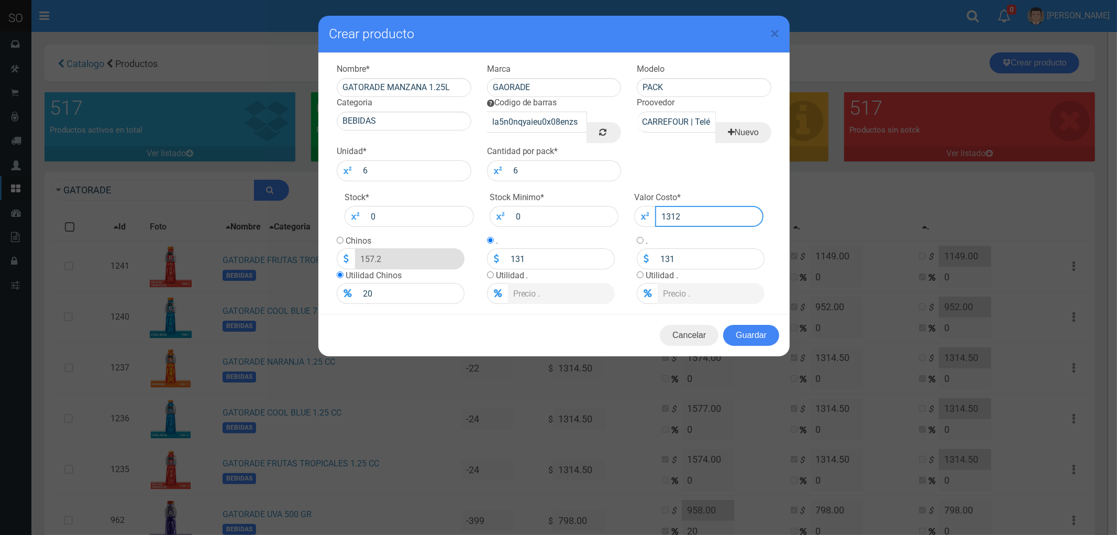
type input "1574.4"
type input "1312"
click at [343, 242] on td "Chinos 1574.4" at bounding box center [401, 252] width 128 height 35
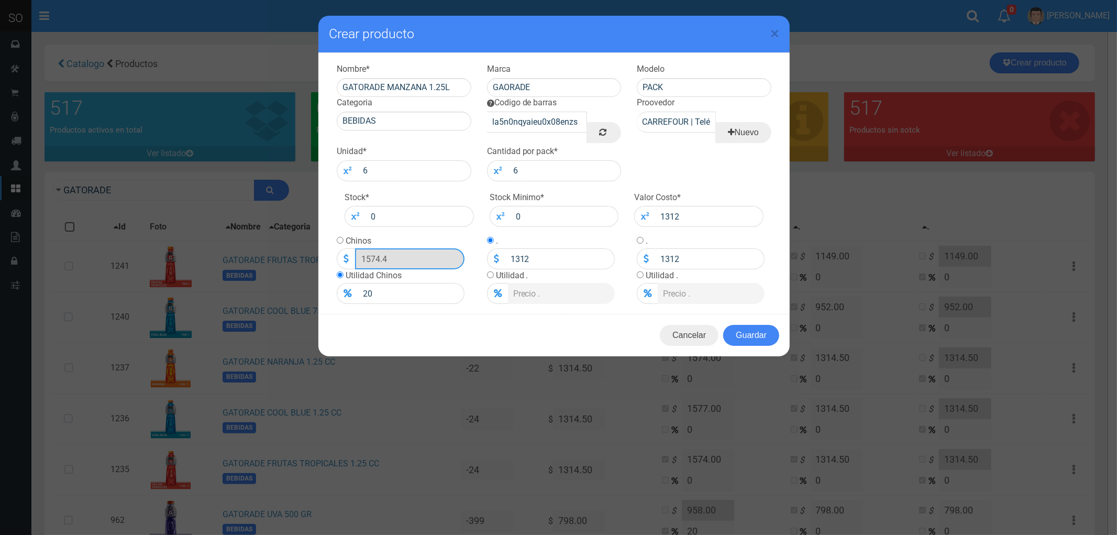
click at [372, 257] on input "1574.4" at bounding box center [409, 258] width 109 height 21
click at [340, 243] on input "radio" at bounding box center [340, 240] width 7 height 7
radio input "true"
type input "1"
type input "1574"
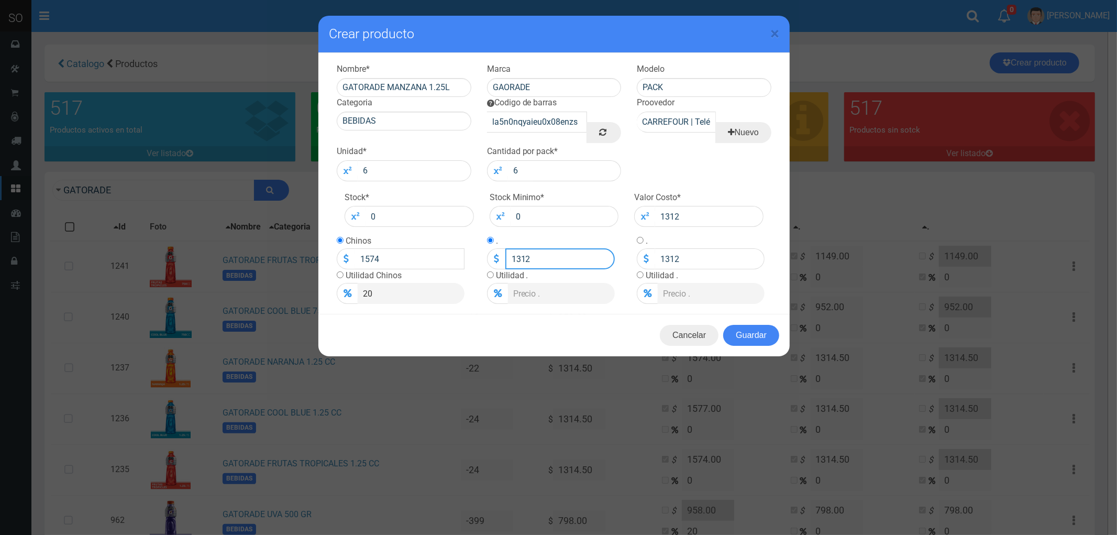
click at [519, 258] on input "1312" at bounding box center [559, 258] width 109 height 21
type input "0"
click at [664, 257] on input "1312" at bounding box center [709, 258] width 109 height 21
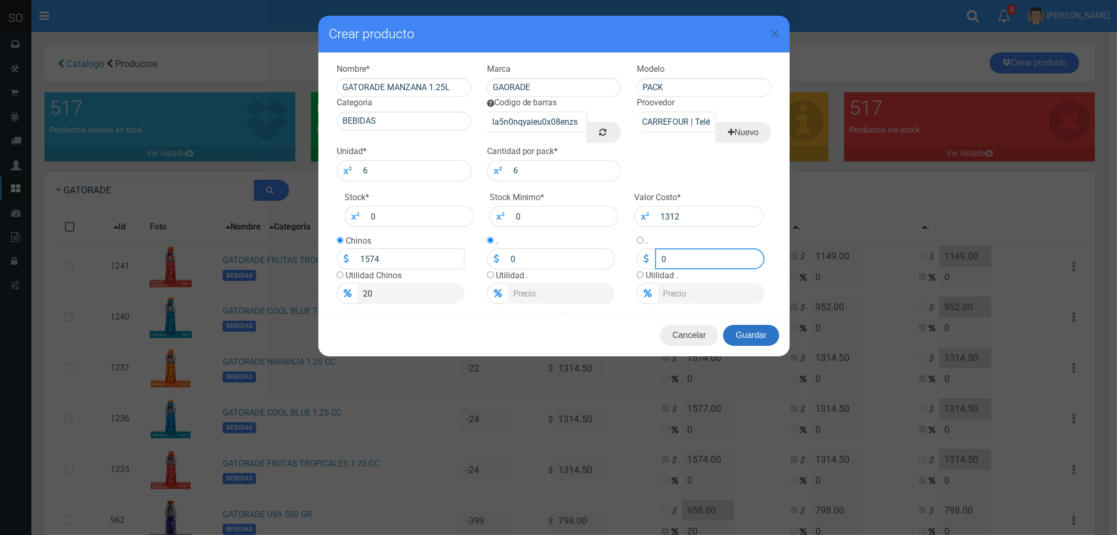
type input "0"
click at [753, 339] on button "Guardar" at bounding box center [751, 335] width 56 height 21
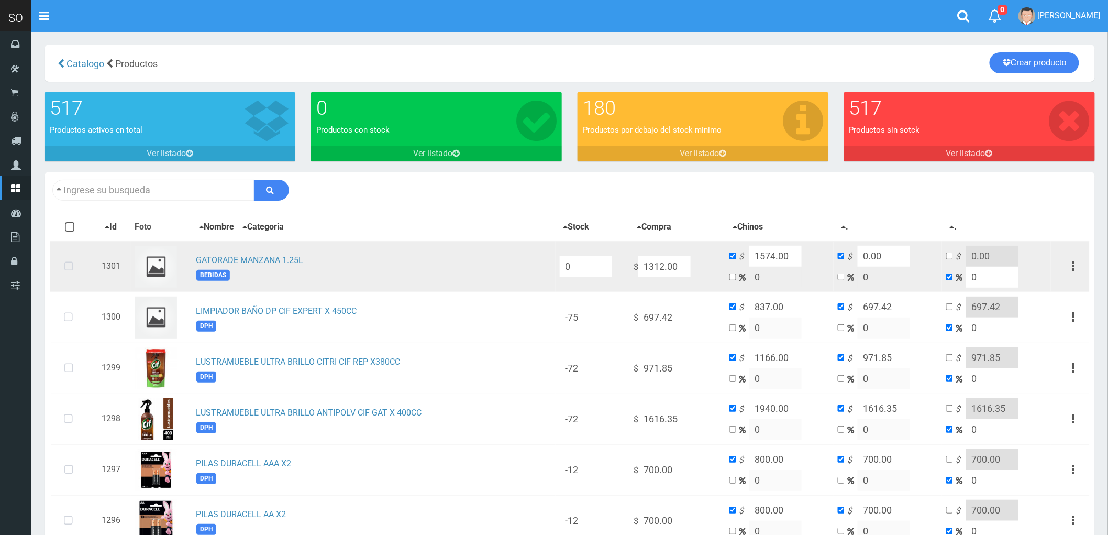
click at [249, 251] on td "GATORADE MANZANA 1.25L BEBIDAS" at bounding box center [374, 266] width 364 height 51
click at [221, 258] on link "GATORADE MANZANA 1.25L" at bounding box center [249, 260] width 107 height 10
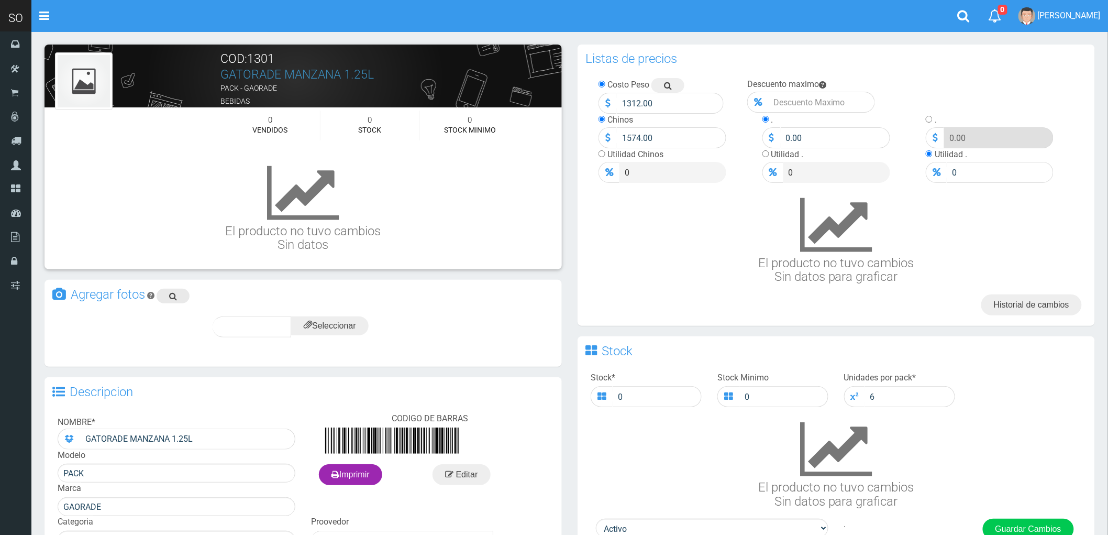
click at [174, 293] on icon at bounding box center [173, 296] width 8 height 15
click at [328, 323] on input "file" at bounding box center [330, 325] width 78 height 19
click at [355, 324] on span "subir" at bounding box center [355, 326] width 27 height 9
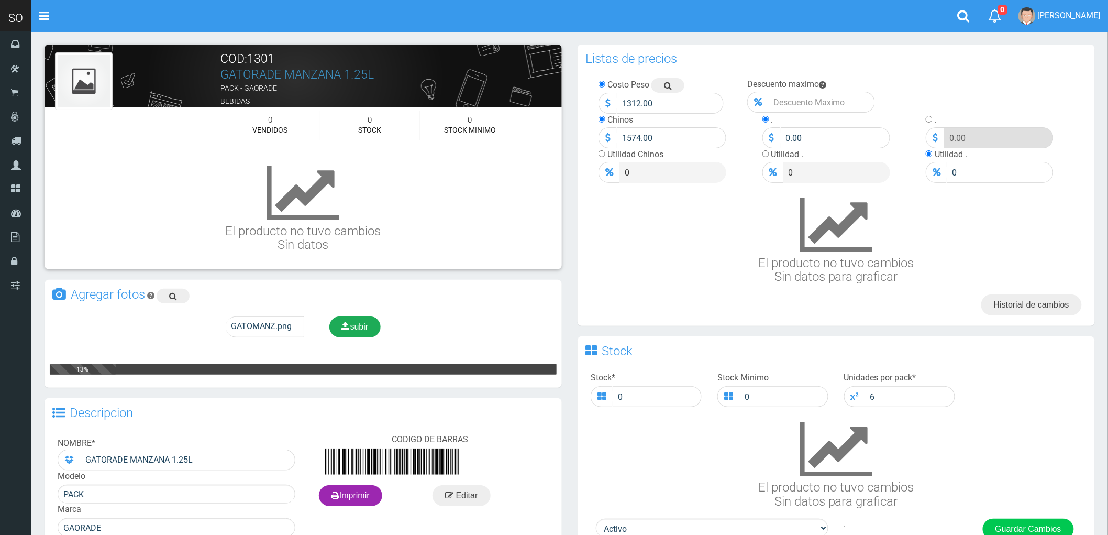
click at [355, 327] on span "subir" at bounding box center [355, 326] width 27 height 9
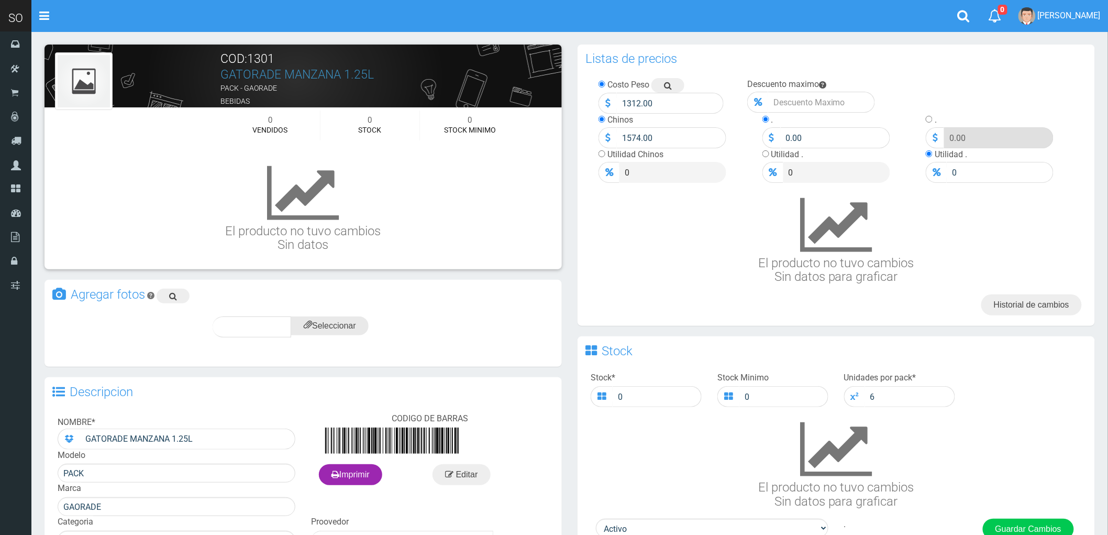
click at [323, 326] on input "file" at bounding box center [330, 325] width 78 height 19
click at [349, 322] on span "subir" at bounding box center [355, 326] width 27 height 9
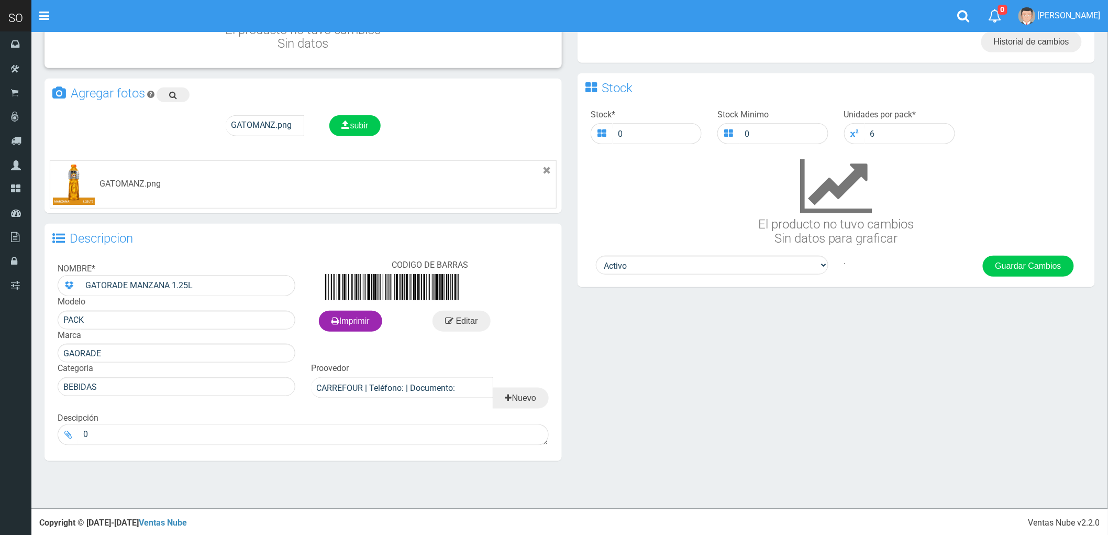
scroll to position [263, 0]
click at [1030, 267] on button "Guardar Cambios" at bounding box center [1028, 265] width 91 height 21
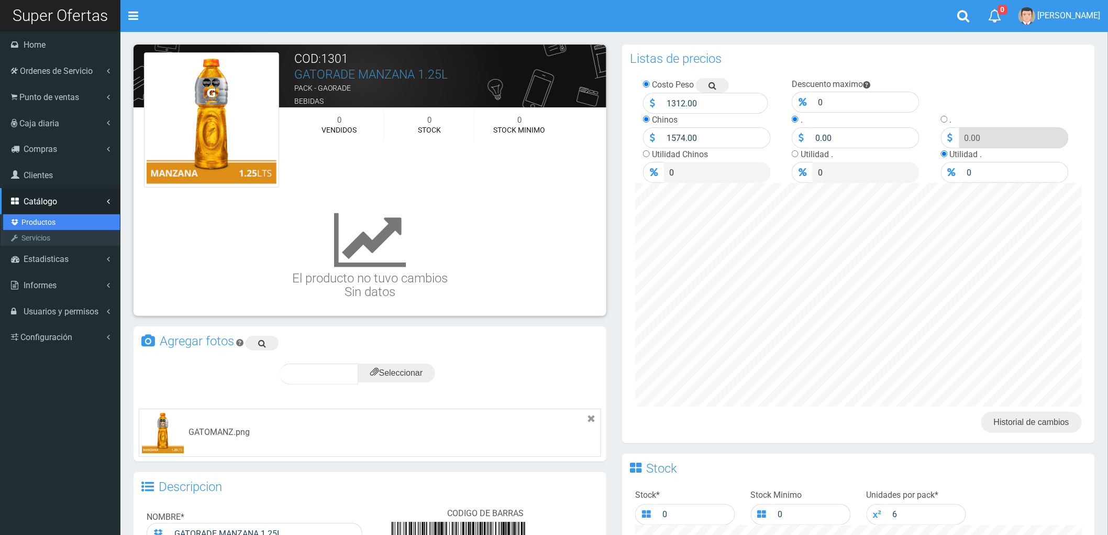
click at [38, 218] on link "Productos" at bounding box center [61, 222] width 117 height 16
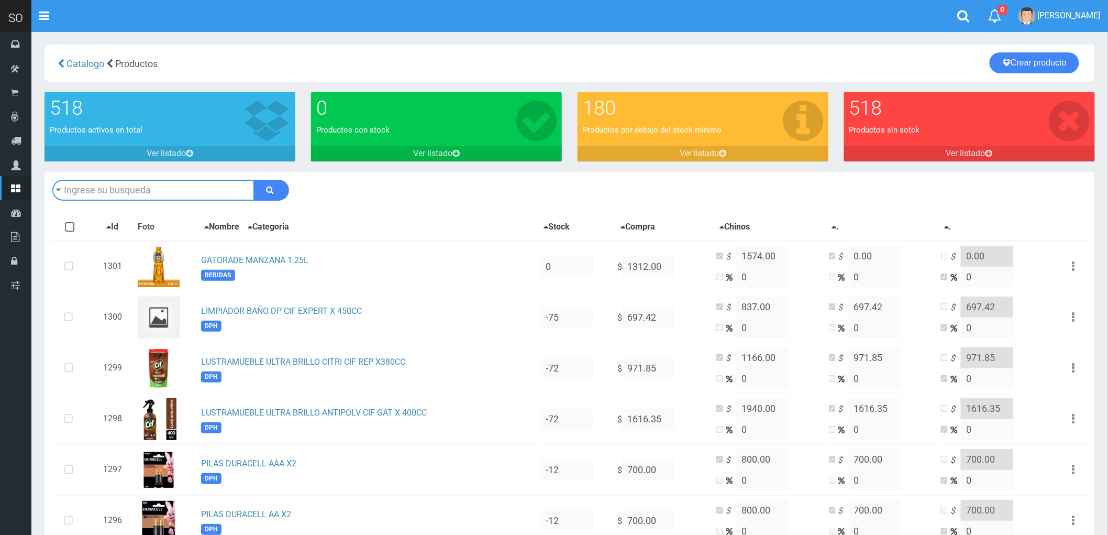
click at [118, 186] on input "text" at bounding box center [153, 190] width 202 height 21
type input "GATORADE NARANJA 1.25 CC"
click at [254, 180] on button "submit" at bounding box center [271, 190] width 35 height 21
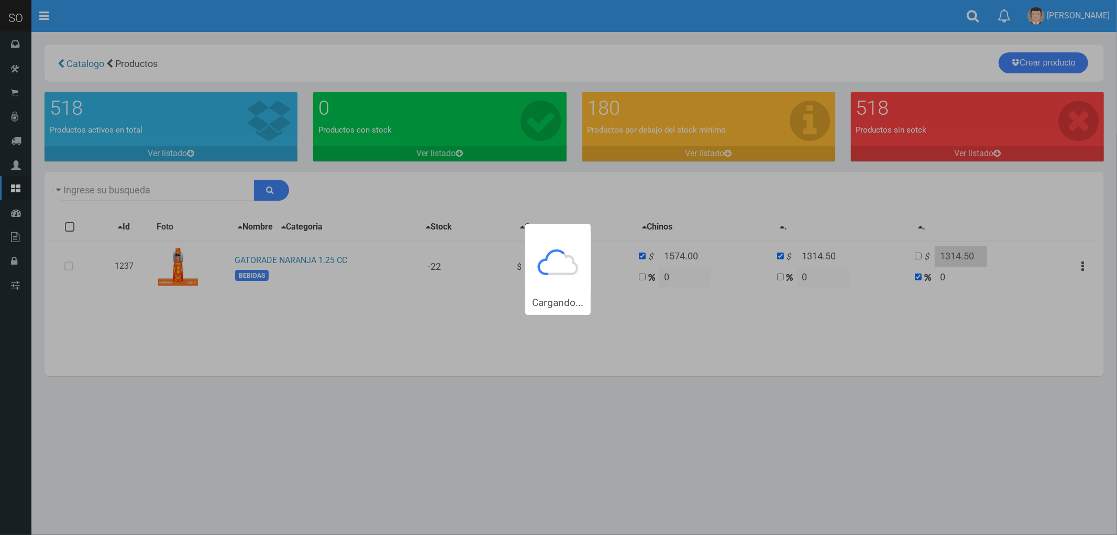
type input "GATORADE NARANJA+1.25+CC"
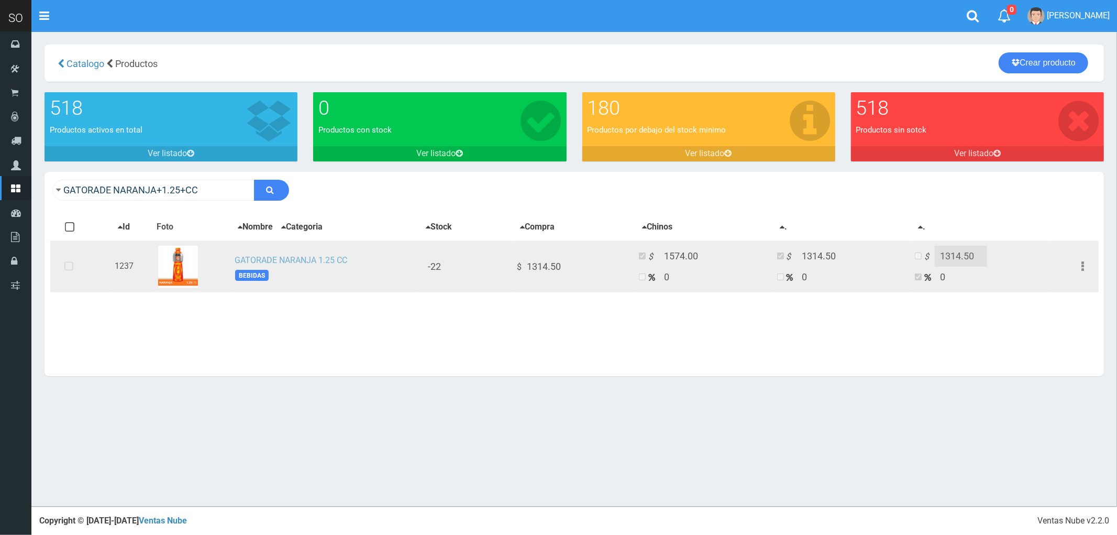
click at [263, 265] on link "GATORADE NARANJA 1.25 CC" at bounding box center [291, 260] width 113 height 10
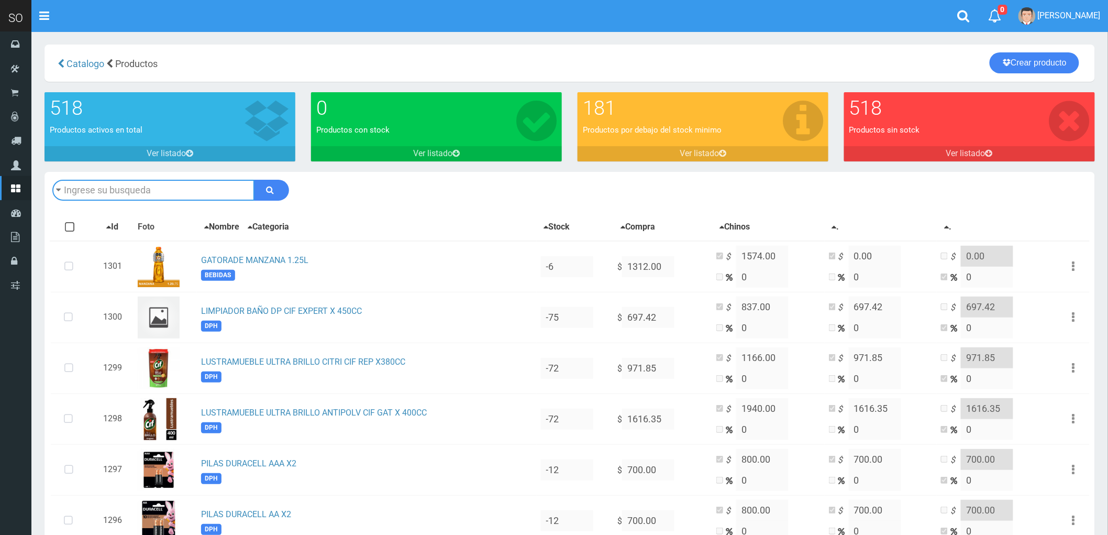
click at [114, 191] on input "text" at bounding box center [153, 190] width 202 height 21
type input "MATA MOSCAS Y MOSQUITOS FUYI X 360CC"
click at [254, 180] on button "submit" at bounding box center [271, 190] width 35 height 21
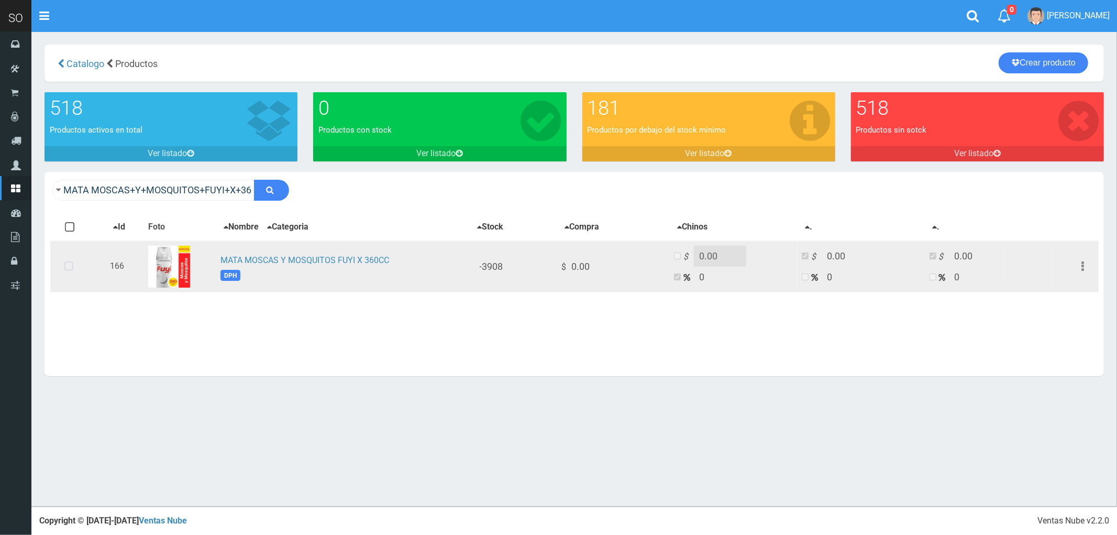
click at [75, 264] on icon at bounding box center [69, 266] width 28 height 35
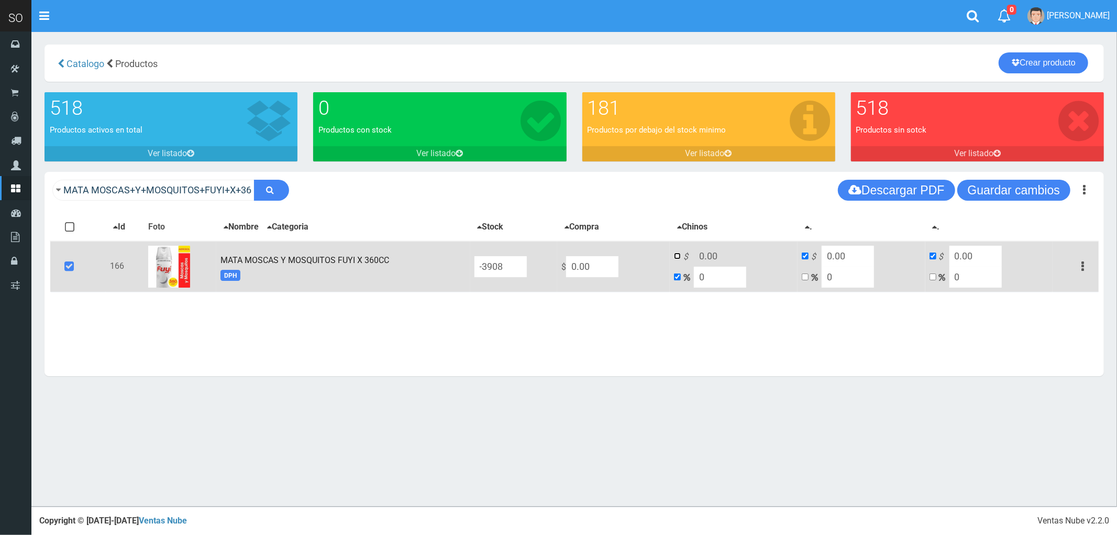
click at [681, 257] on input "checkbox" at bounding box center [677, 255] width 7 height 7
checkbox input "true"
checkbox input "false"
click at [742, 257] on input "0.00" at bounding box center [720, 256] width 52 height 21
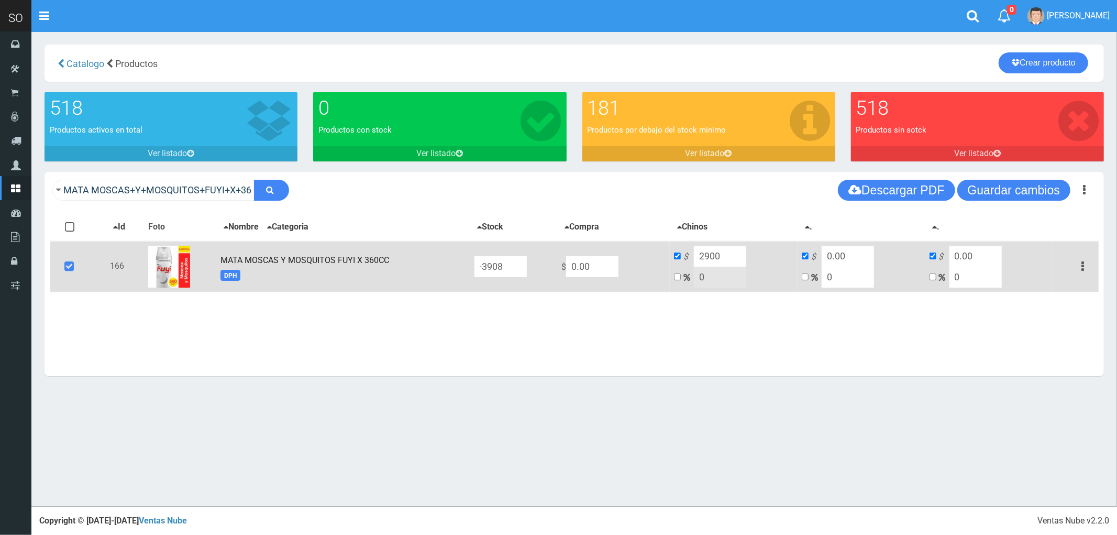
type input "2900"
drag, startPoint x: 632, startPoint y: 266, endPoint x: 603, endPoint y: 270, distance: 29.0
click at [603, 269] on input "0.00" at bounding box center [592, 266] width 52 height 21
type input "2"
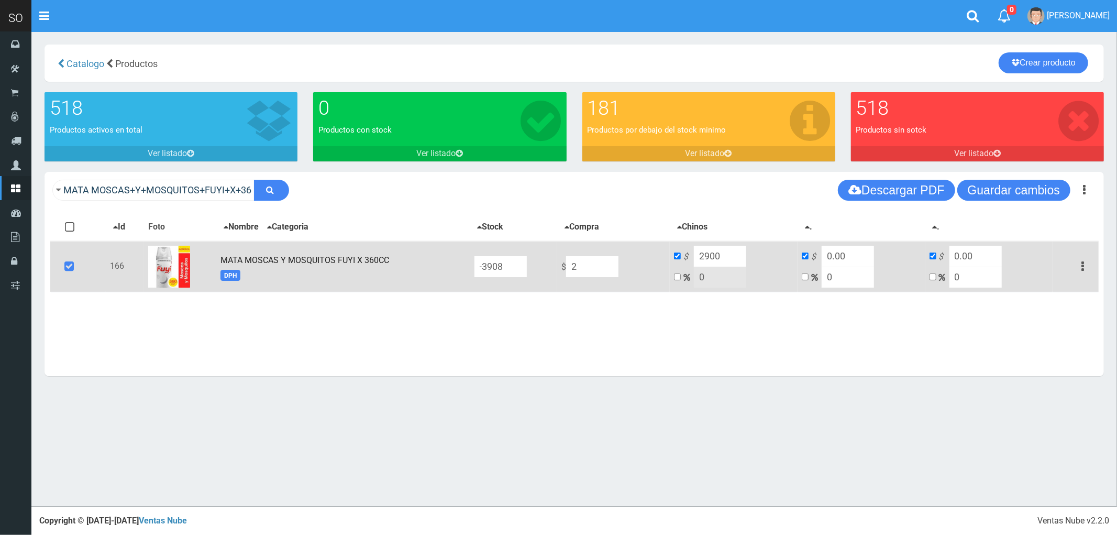
type input "2"
type input "24"
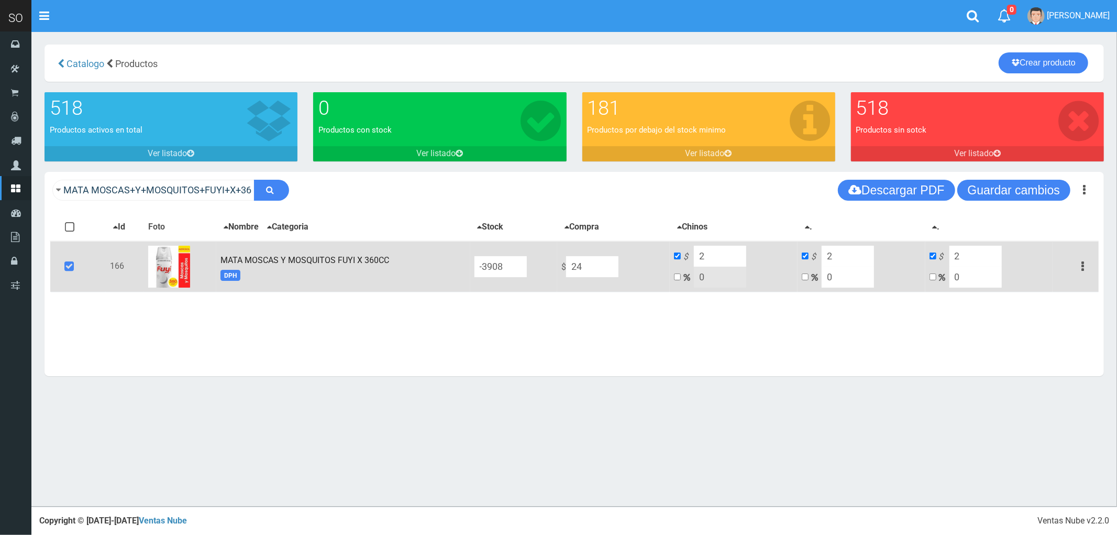
type input "24"
type input "240"
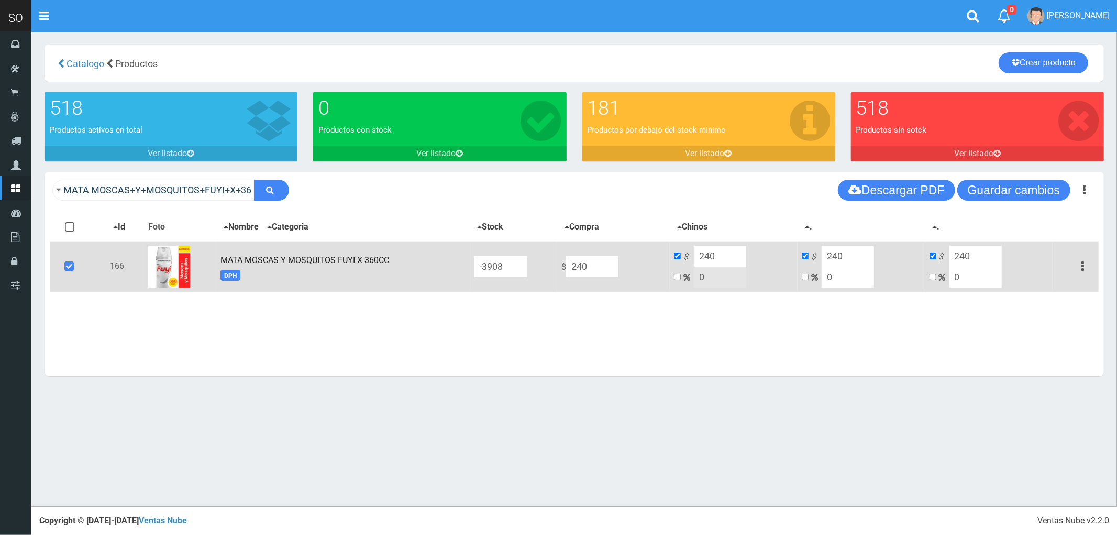
type input "2400"
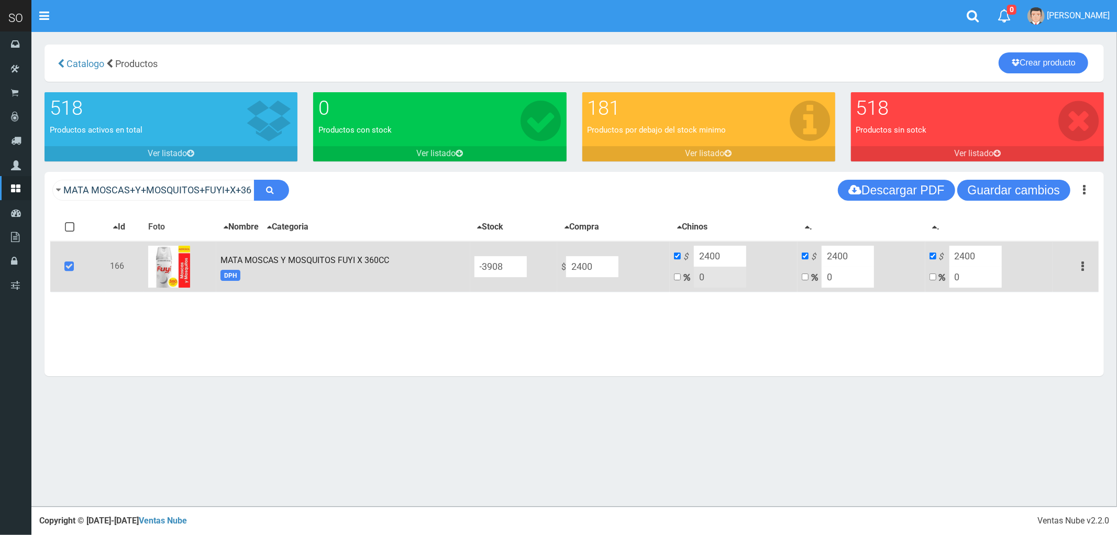
click at [740, 257] on input "2400" at bounding box center [720, 256] width 52 height 21
type input "2900"
click at [854, 256] on input "2400" at bounding box center [848, 256] width 52 height 21
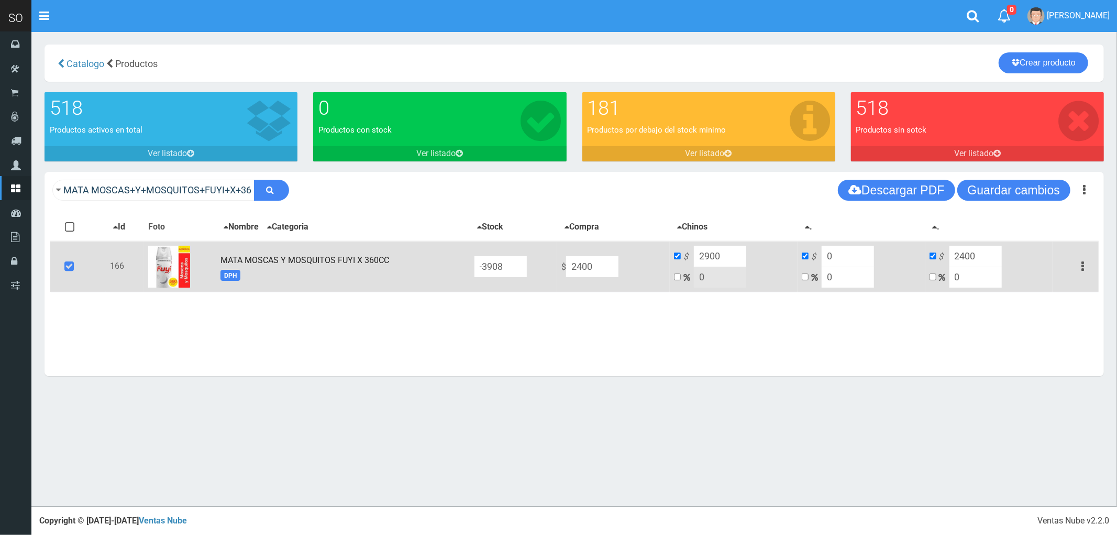
type input "0"
click at [975, 248] on input "2400" at bounding box center [976, 256] width 52 height 21
type input "0"
click at [1008, 180] on button "Guardar cambios" at bounding box center [1013, 190] width 113 height 21
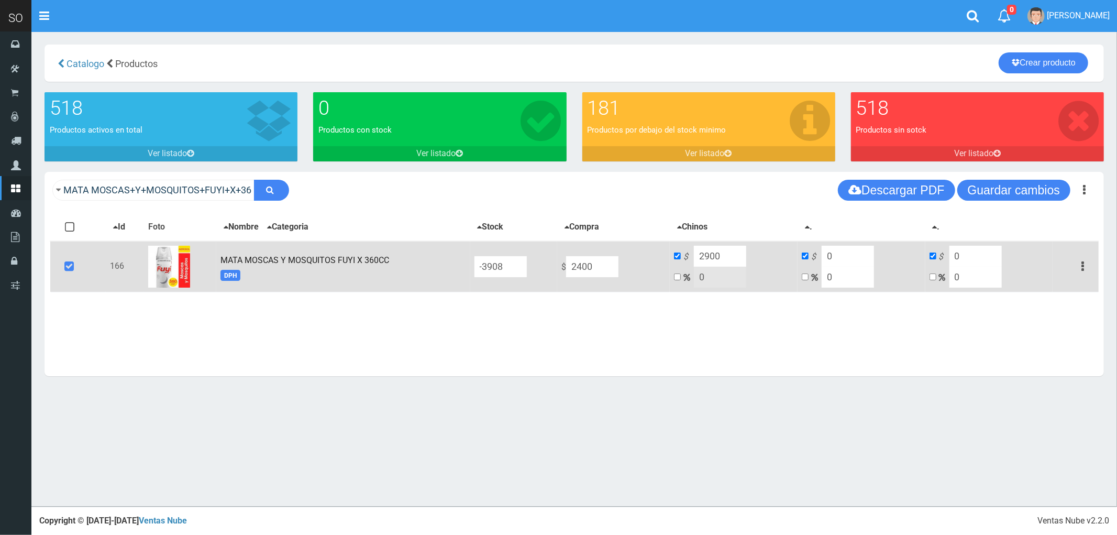
click at [243, 260] on link "MATA MOSCAS Y MOSQUITOS FUYI X 360CC" at bounding box center [305, 260] width 169 height 10
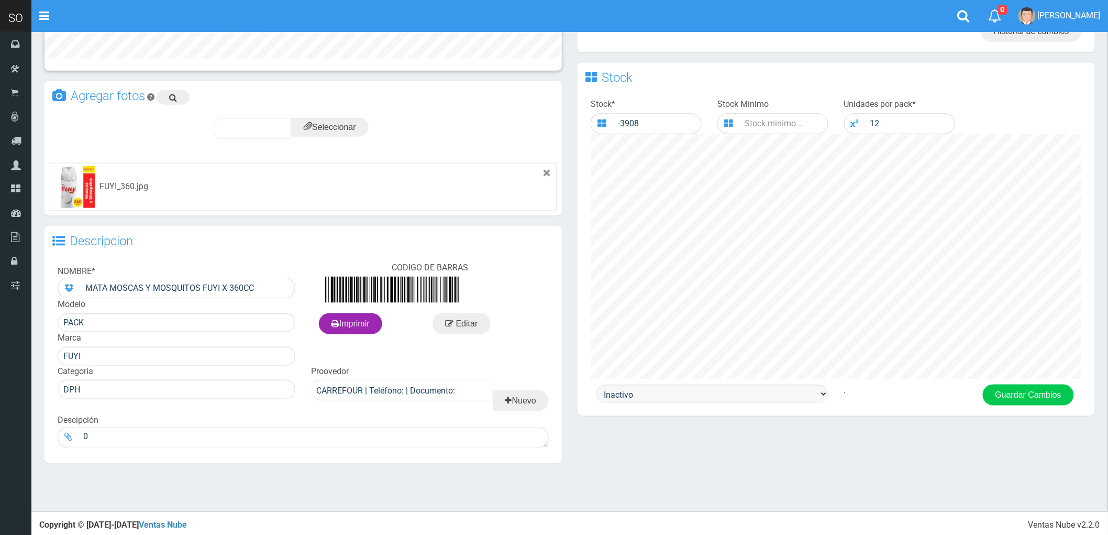
scroll to position [416, 0]
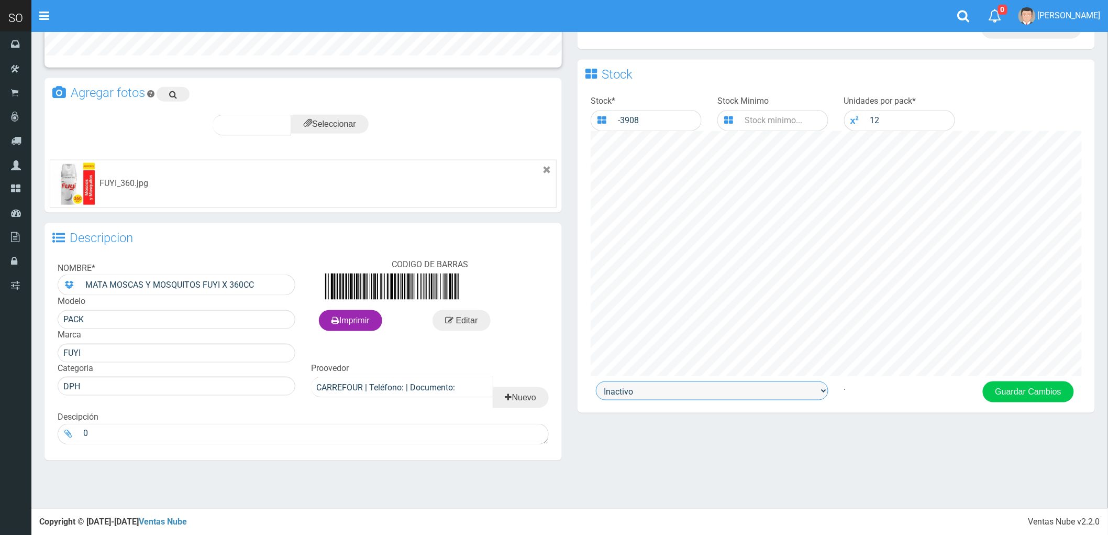
click at [718, 397] on select "Activo Inactivo" at bounding box center [712, 390] width 233 height 19
select select "1"
click at [596, 383] on select "Activo Inactivo" at bounding box center [712, 390] width 233 height 19
click at [1027, 392] on button "Guardar Cambios" at bounding box center [1028, 391] width 91 height 21
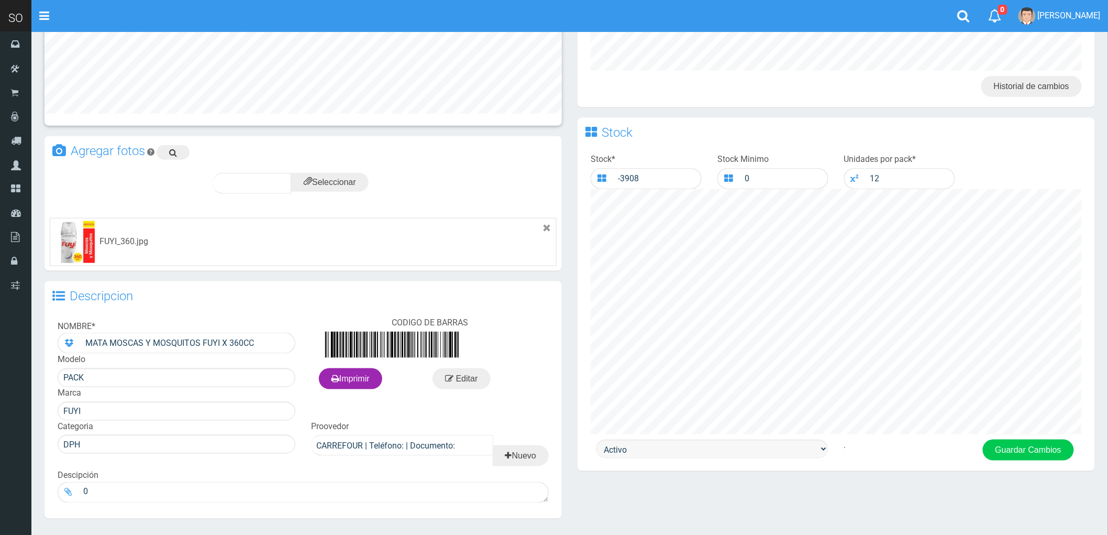
scroll to position [416, 0]
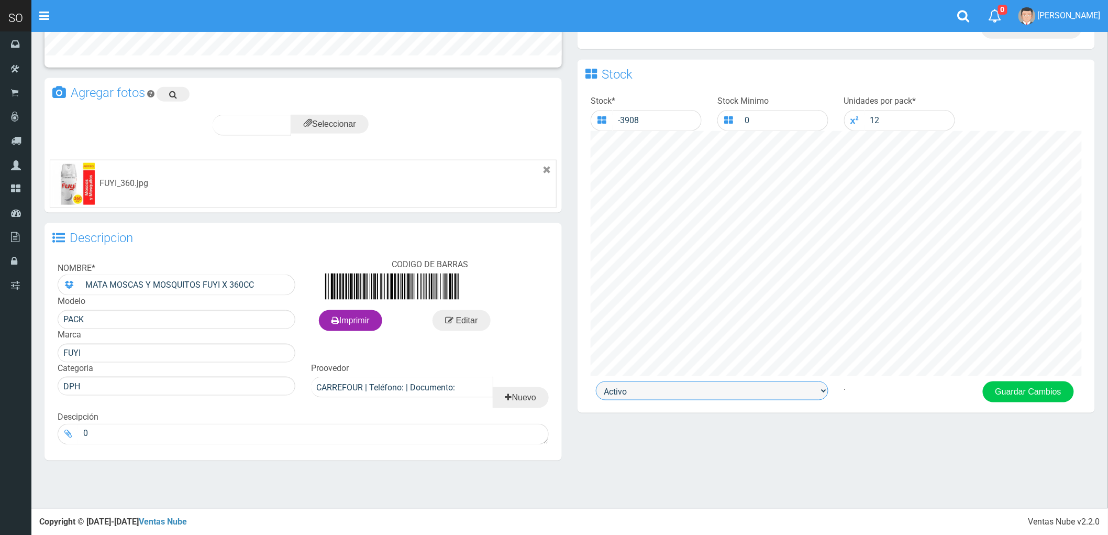
click at [817, 386] on select "Activo Inactivo" at bounding box center [712, 390] width 233 height 19
select select "0"
click at [596, 383] on select "Activo Inactivo" at bounding box center [712, 390] width 233 height 19
click at [1028, 389] on button "Guardar Cambios" at bounding box center [1028, 391] width 91 height 21
